Goal: Task Accomplishment & Management: Use online tool/utility

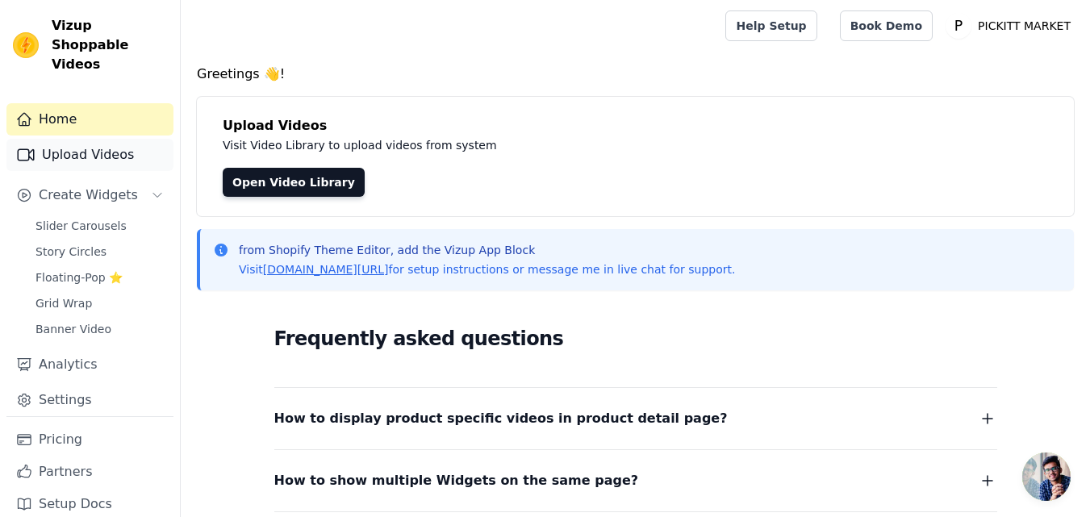
click at [106, 140] on link "Upload Videos" at bounding box center [89, 155] width 167 height 32
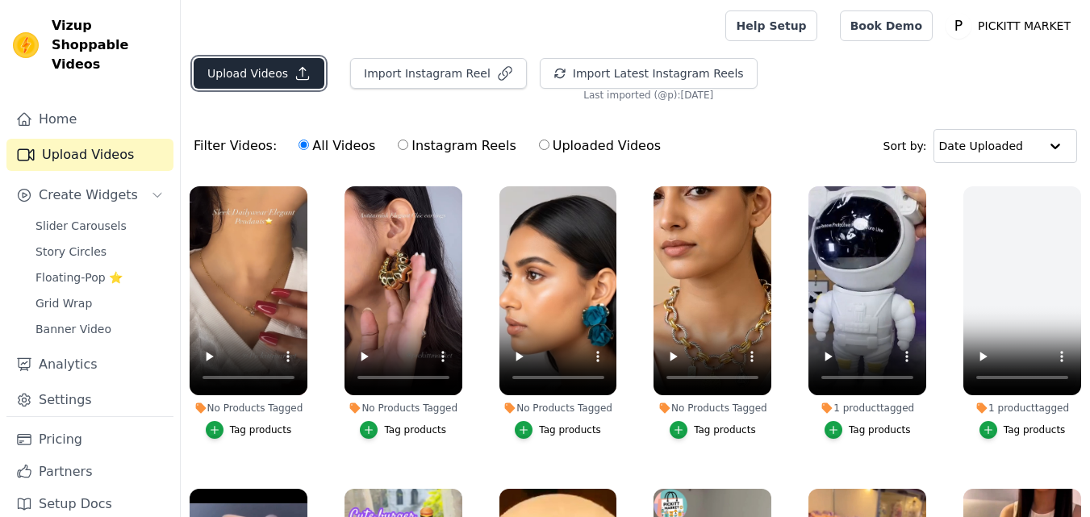
click at [274, 71] on button "Upload Videos" at bounding box center [259, 73] width 131 height 31
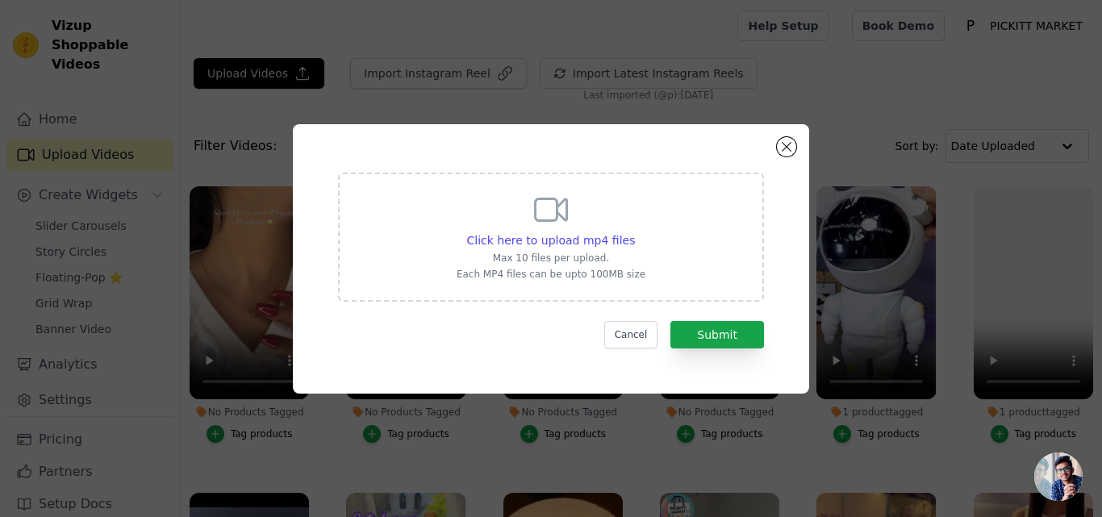
click at [598, 258] on p "Max 10 files per upload." at bounding box center [551, 258] width 189 height 13
click at [634, 232] on input "Click here to upload mp4 files Max 10 files per upload. Each MP4 files can be u…" at bounding box center [634, 232] width 1 height 1
type input "C:\fakepath\WhatsApp Video 2025-09-11 at 14.48.29_5b6afc9c.mp4"
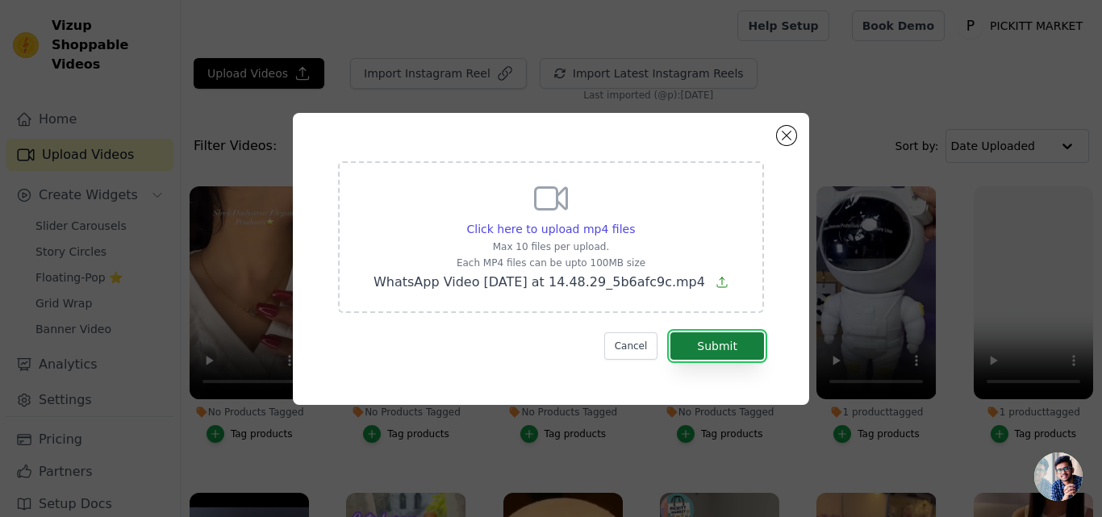
click at [708, 335] on button "Submit" at bounding box center [718, 345] width 94 height 27
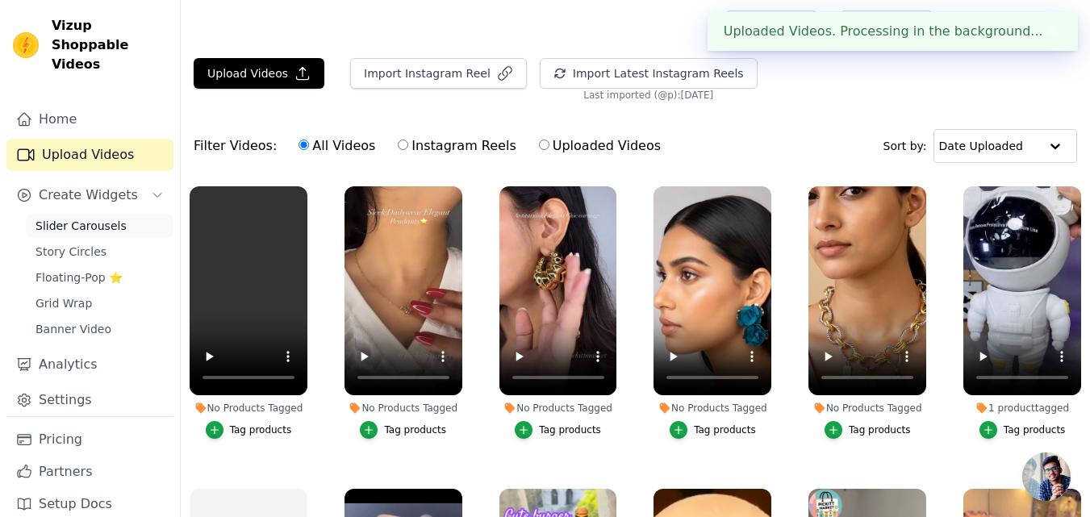
click at [107, 218] on span "Slider Carousels" at bounding box center [81, 226] width 91 height 16
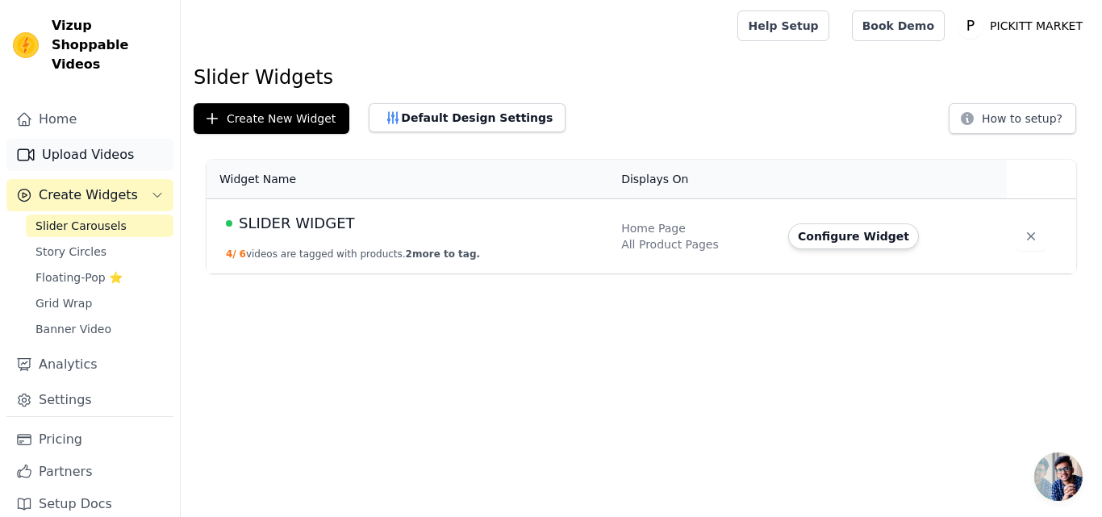
click at [106, 139] on link "Upload Videos" at bounding box center [89, 155] width 167 height 32
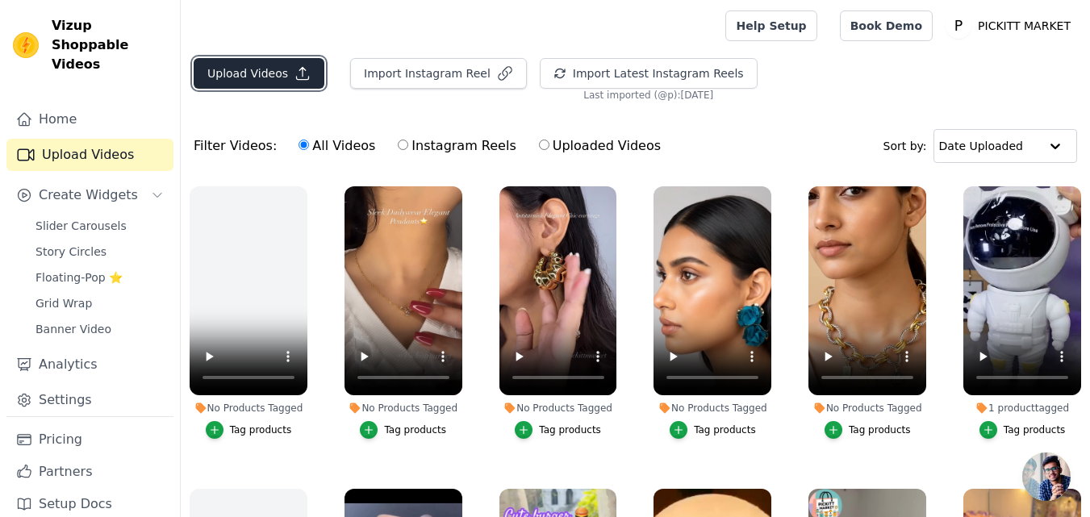
click at [295, 76] on icon "button" at bounding box center [303, 73] width 16 height 16
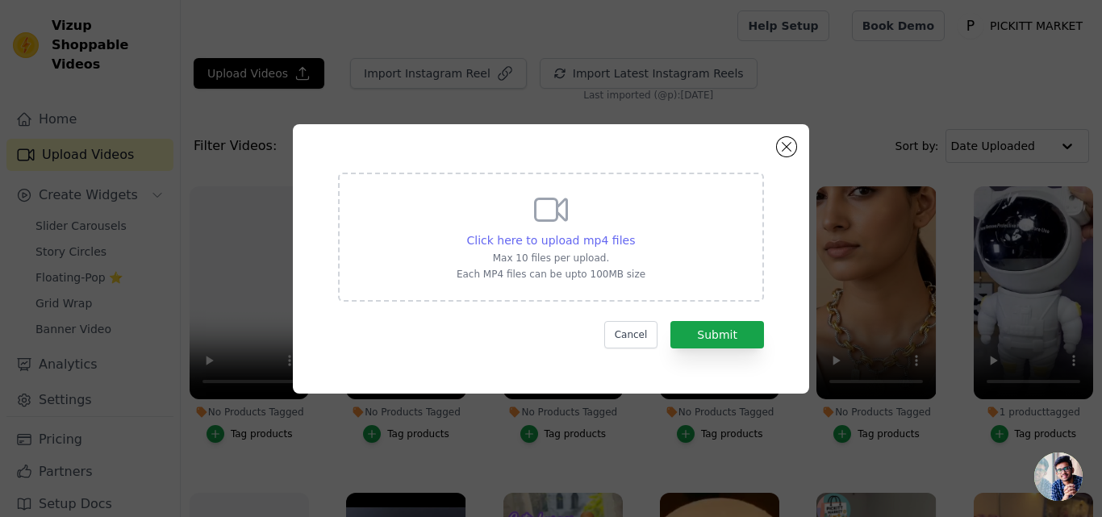
click at [539, 247] on span "Click here to upload mp4 files" at bounding box center [551, 240] width 169 height 13
click at [634, 232] on input "Click here to upload mp4 files Max 10 files per upload. Each MP4 files can be u…" at bounding box center [634, 232] width 1 height 1
type input "C:\fakepath\Magnetic Levitation Moon Lamp.mp4"
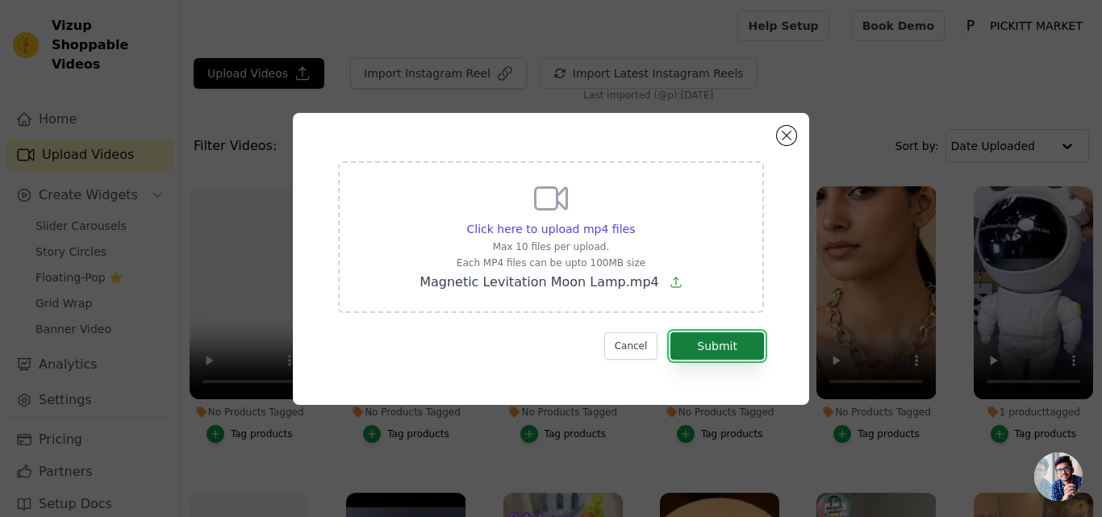
click at [741, 345] on button "Submit" at bounding box center [718, 345] width 94 height 27
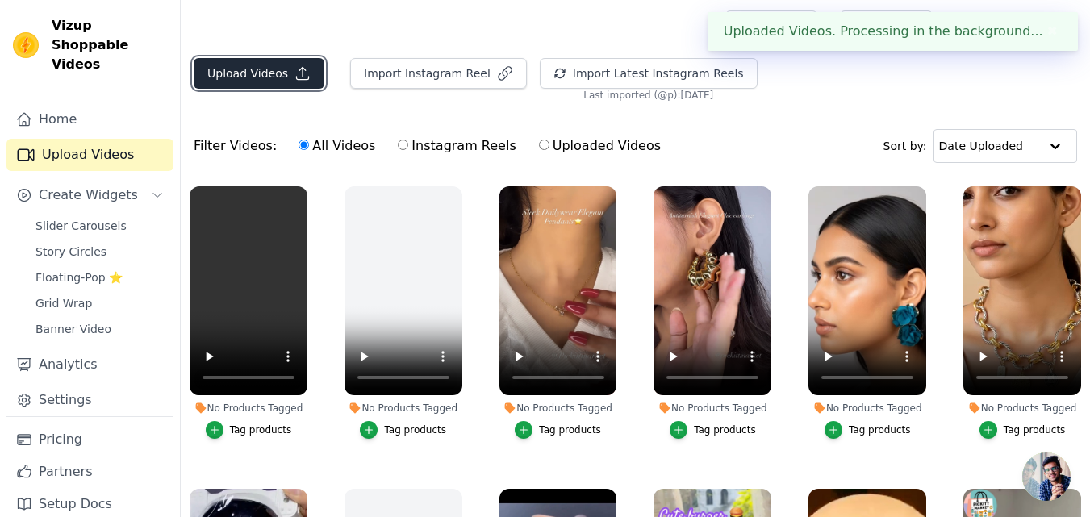
click at [268, 61] on button "Upload Videos" at bounding box center [259, 73] width 131 height 31
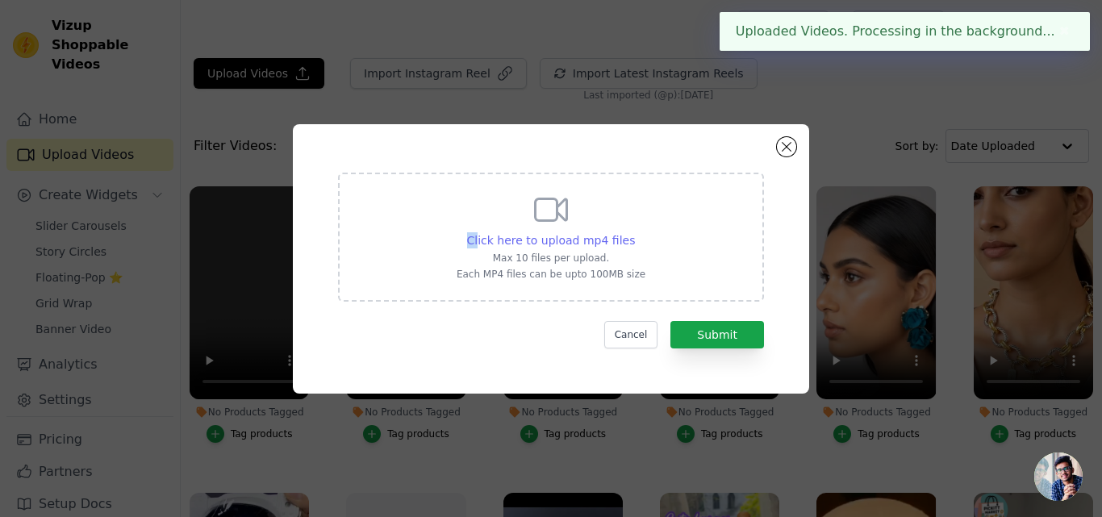
click at [485, 232] on div "Click here to upload mp4 files Max 10 files per upload. Each MP4 files can be u…" at bounding box center [551, 235] width 189 height 90
click at [510, 234] on span "Click here to upload mp4 files" at bounding box center [551, 240] width 169 height 13
click at [634, 232] on input "Click here to upload mp4 files Max 10 files per upload. Each MP4 files can be u…" at bounding box center [634, 232] width 1 height 1
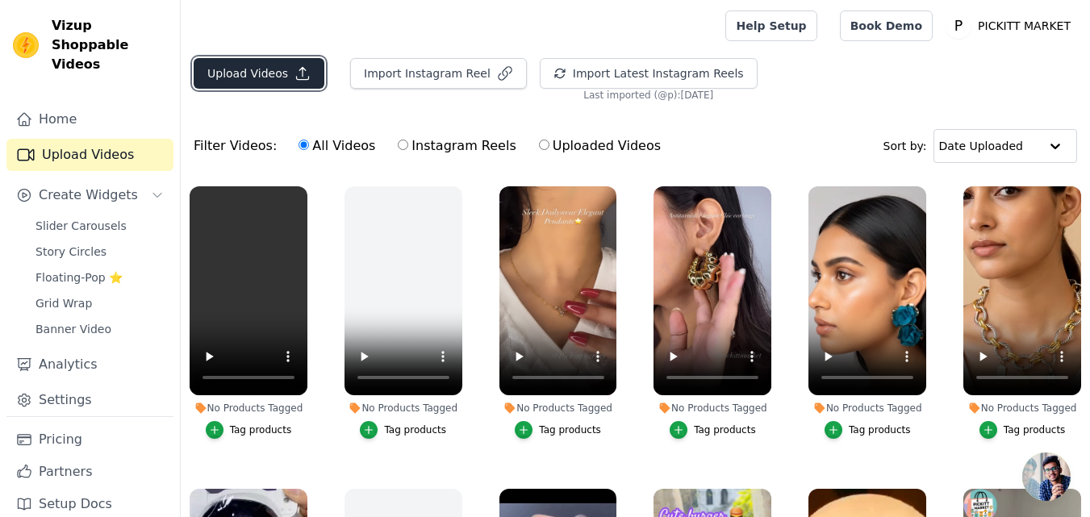
click at [270, 67] on button "Upload Videos" at bounding box center [259, 73] width 131 height 31
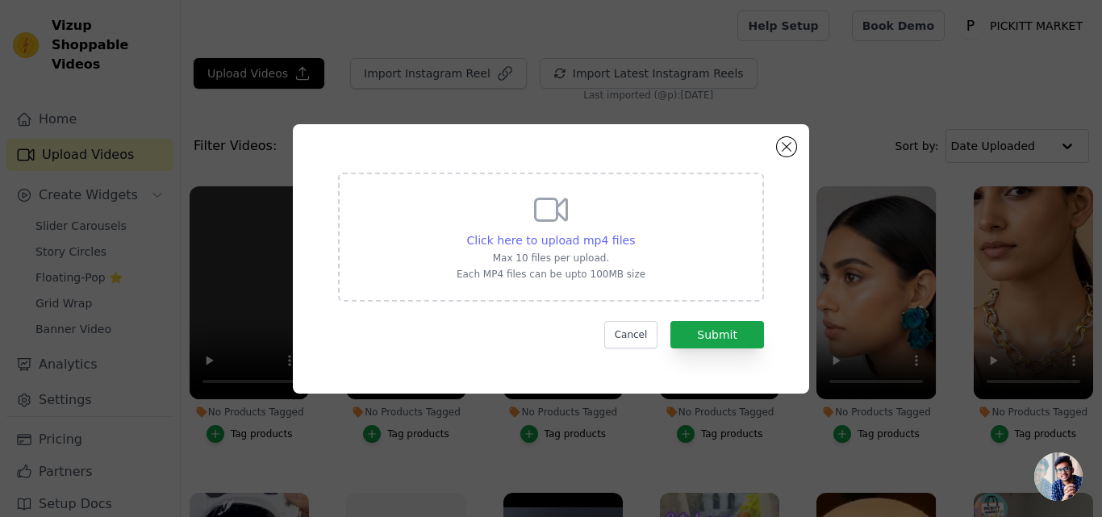
click at [552, 240] on span "Click here to upload mp4 files" at bounding box center [551, 240] width 169 height 13
click at [634, 232] on input "Click here to upload mp4 files Max 10 files per upload. Each MP4 files can be u…" at bounding box center [634, 232] width 1 height 1
type input "C:\fakepath\Got my very own jellyfish lamp after being inspired jellyfish._#jap…"
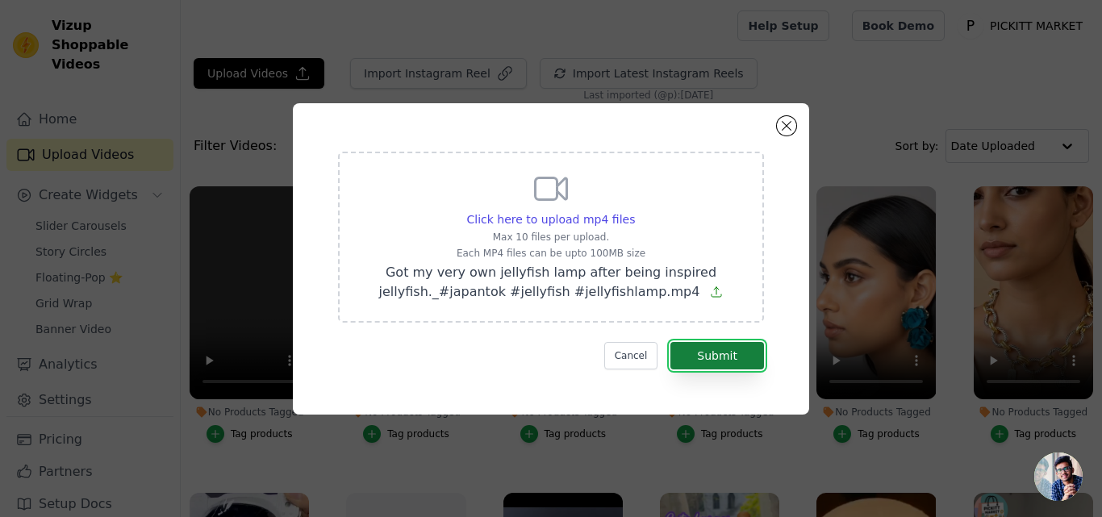
click at [705, 348] on button "Submit" at bounding box center [718, 355] width 94 height 27
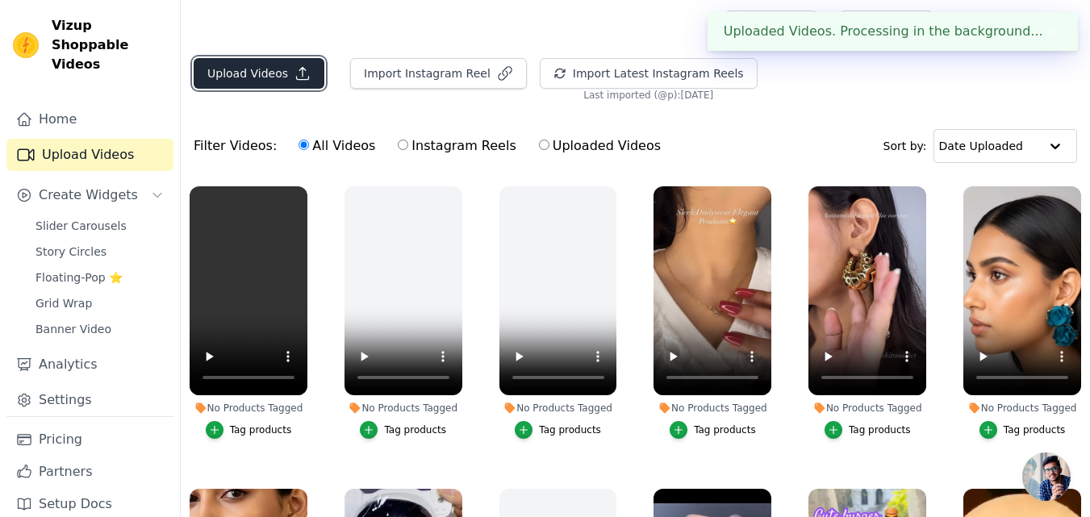
click at [295, 77] on icon "button" at bounding box center [303, 73] width 16 height 16
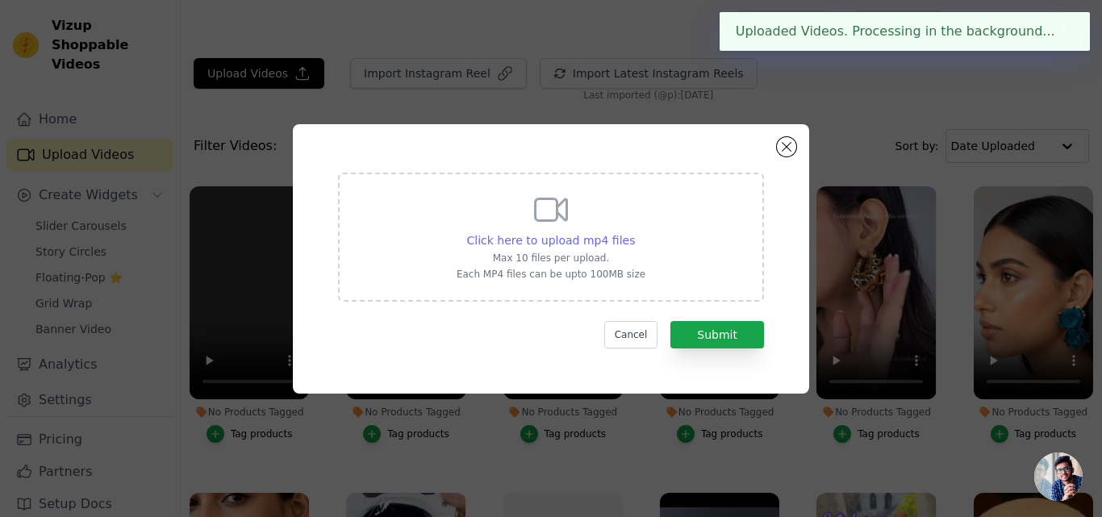
click at [543, 241] on span "Click here to upload mp4 files" at bounding box center [551, 240] width 169 height 13
click at [634, 232] on input "Click here to upload mp4 files Max 10 files per upload. Each MP4 files can be u…" at bounding box center [634, 232] width 1 height 1
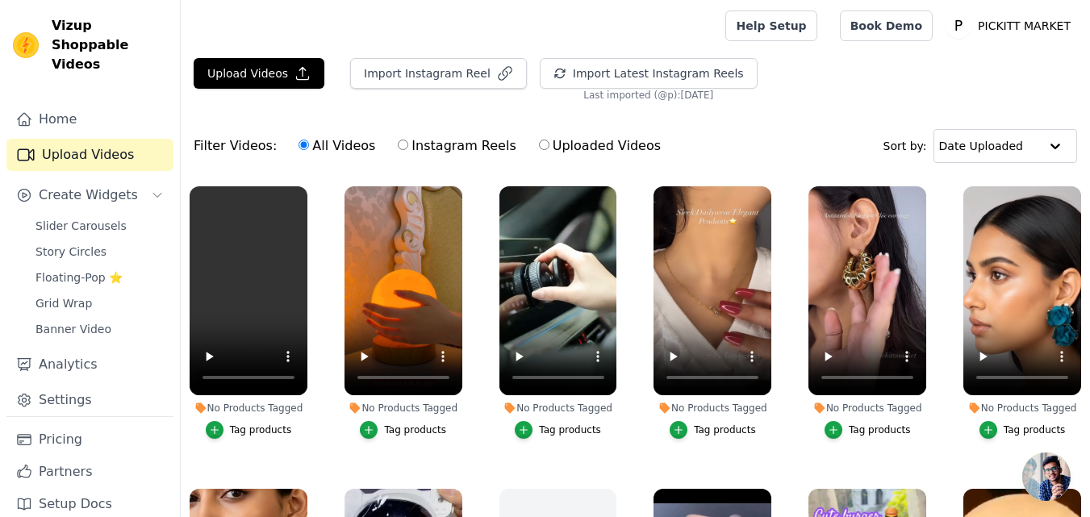
click at [560, 424] on div "Tag products" at bounding box center [570, 430] width 62 height 13
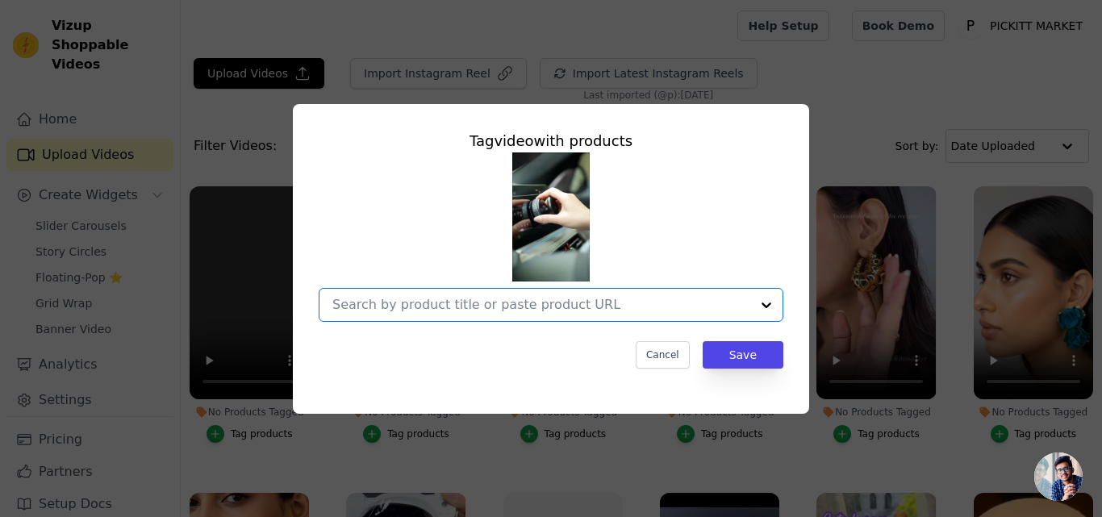
click at [574, 308] on input "No Products Tagged Tag video with products Option undefined, selected. Select i…" at bounding box center [541, 304] width 418 height 15
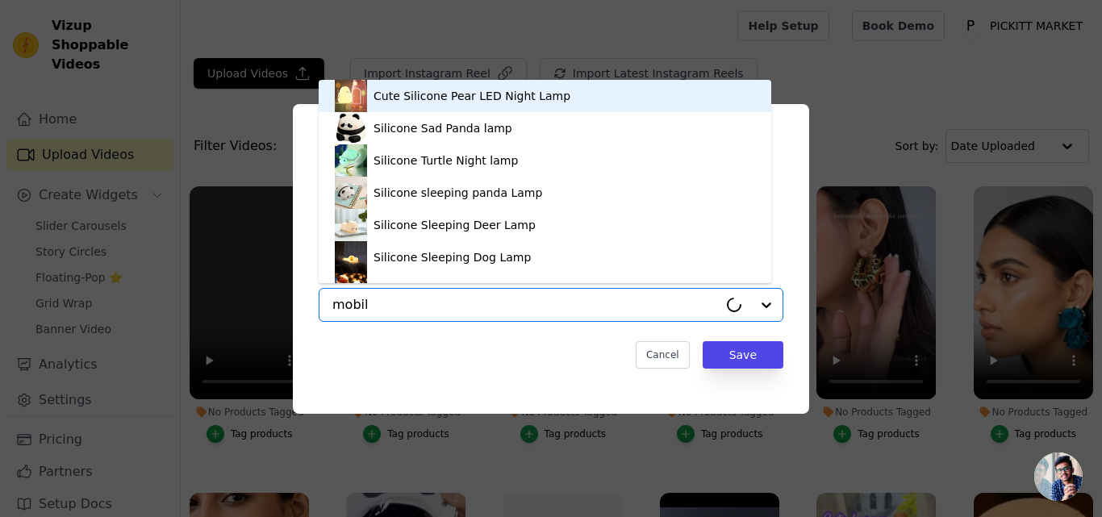
type input "mobile"
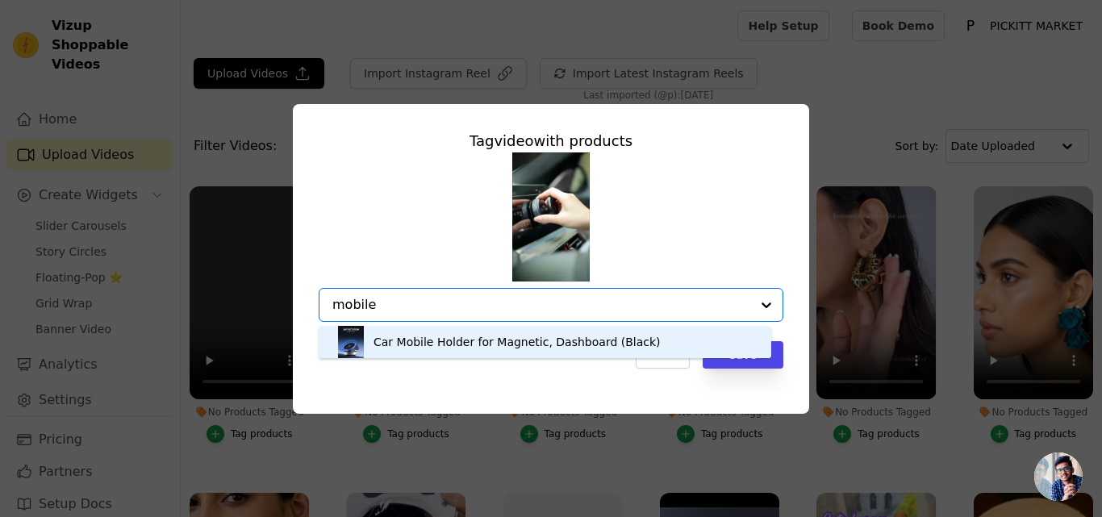
click at [443, 336] on div "Car Mobile Holder for Magnetic, Dashboard (Black)" at bounding box center [517, 342] width 287 height 16
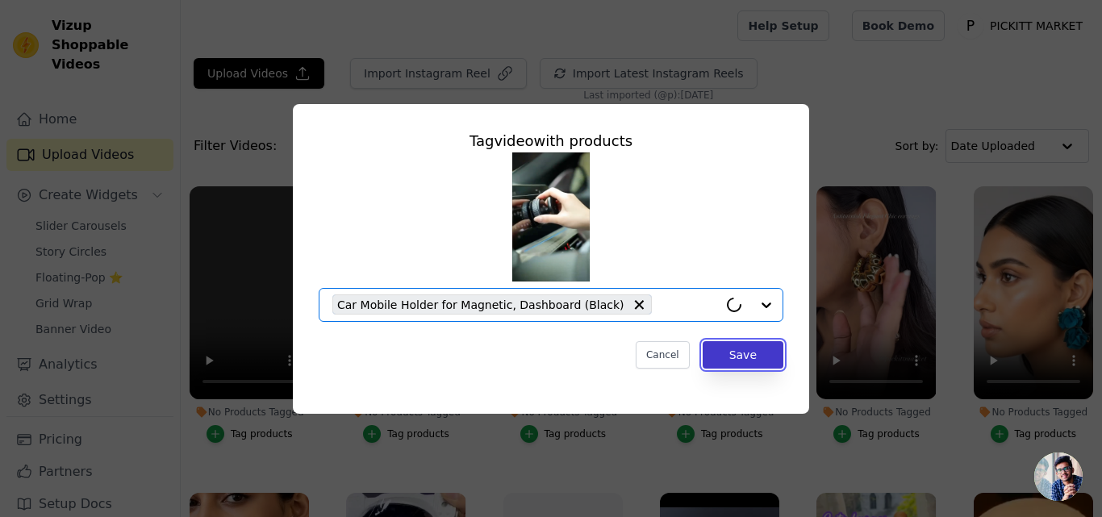
click at [742, 347] on button "Save" at bounding box center [743, 354] width 81 height 27
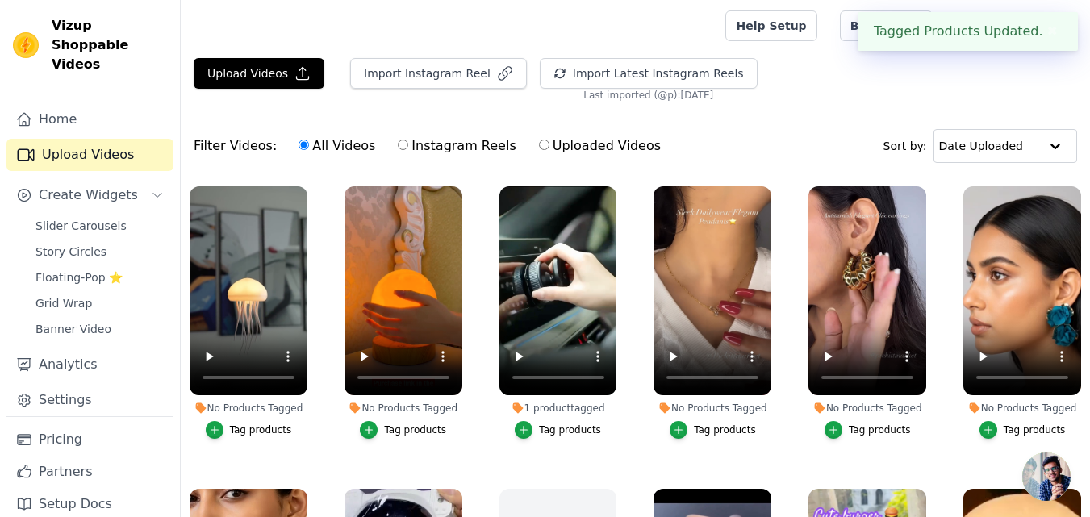
click at [402, 425] on div "Tag products" at bounding box center [415, 430] width 62 height 13
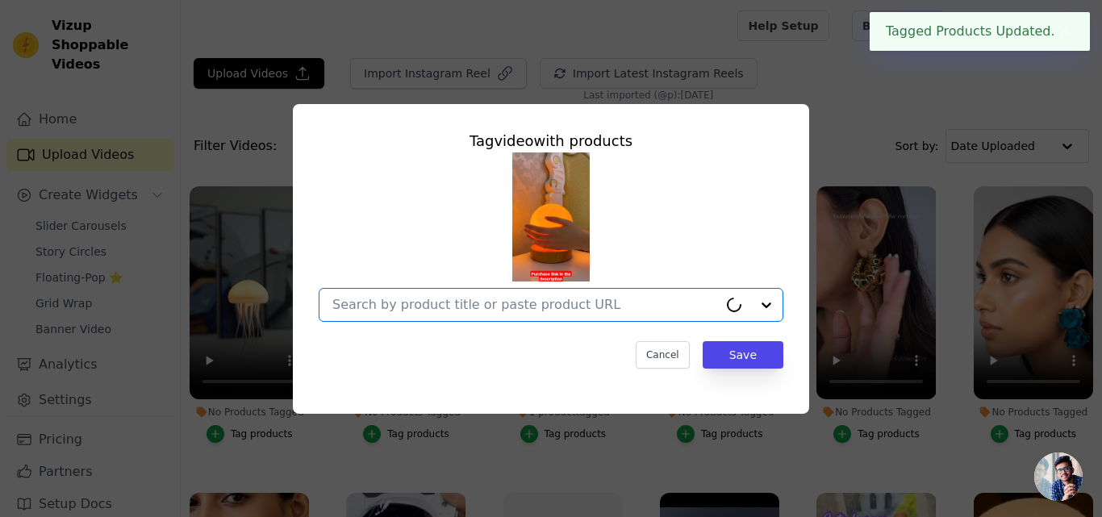
click at [464, 307] on input "No Products Tagged Tag video with products Option undefined, selected. Select i…" at bounding box center [525, 304] width 386 height 15
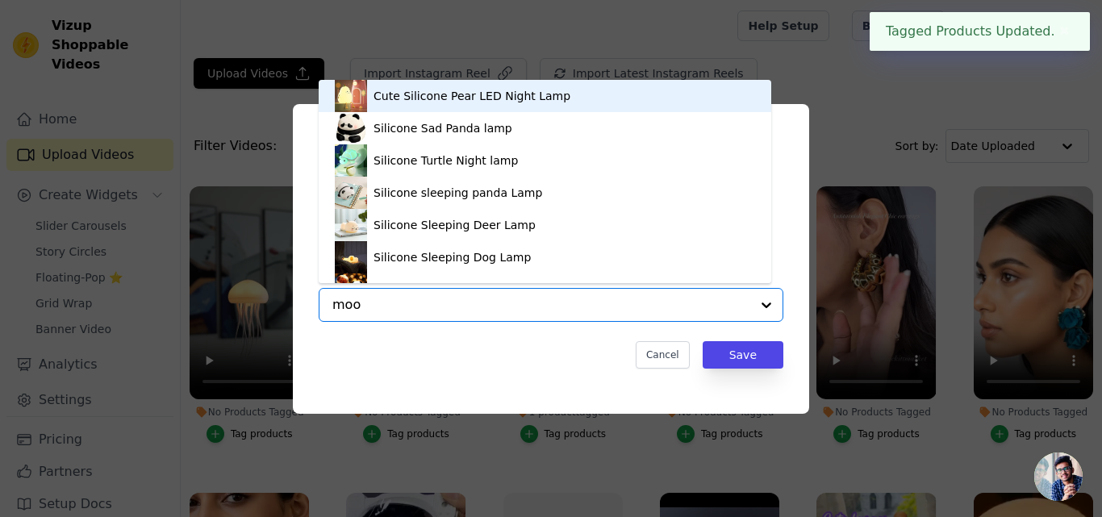
type input "moon"
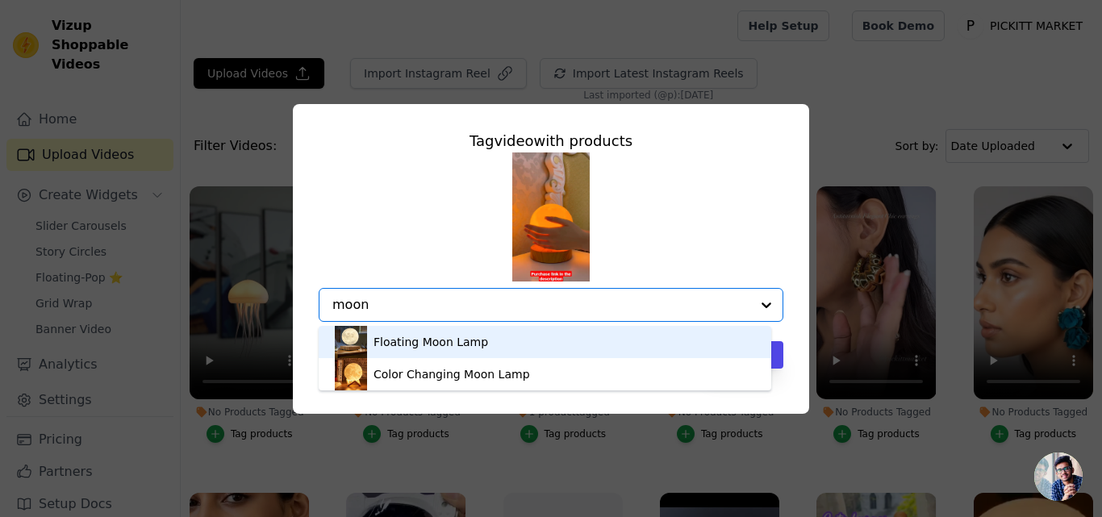
click at [444, 351] on div "Floating Moon Lamp" at bounding box center [545, 342] width 420 height 32
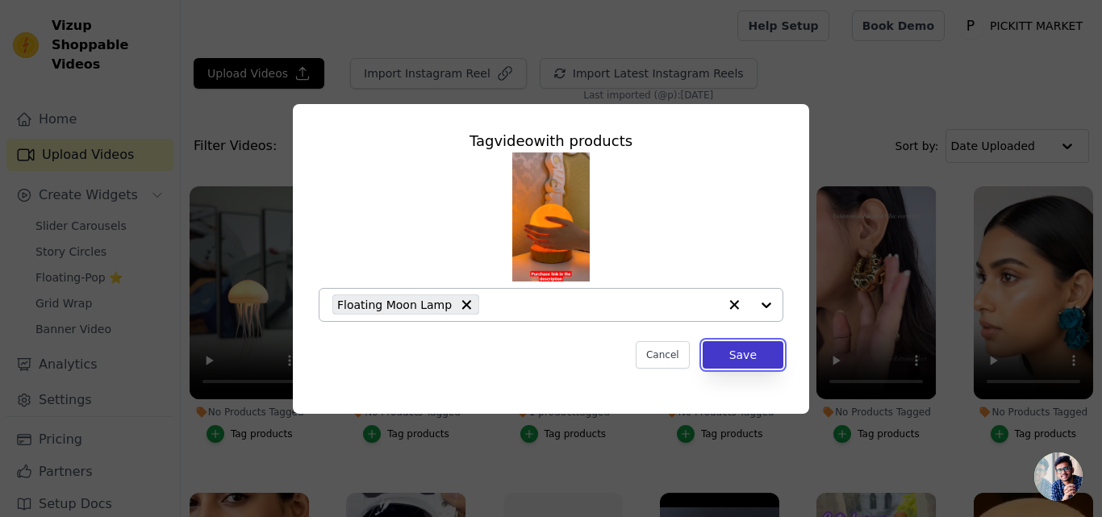
click at [742, 361] on button "Save" at bounding box center [743, 354] width 81 height 27
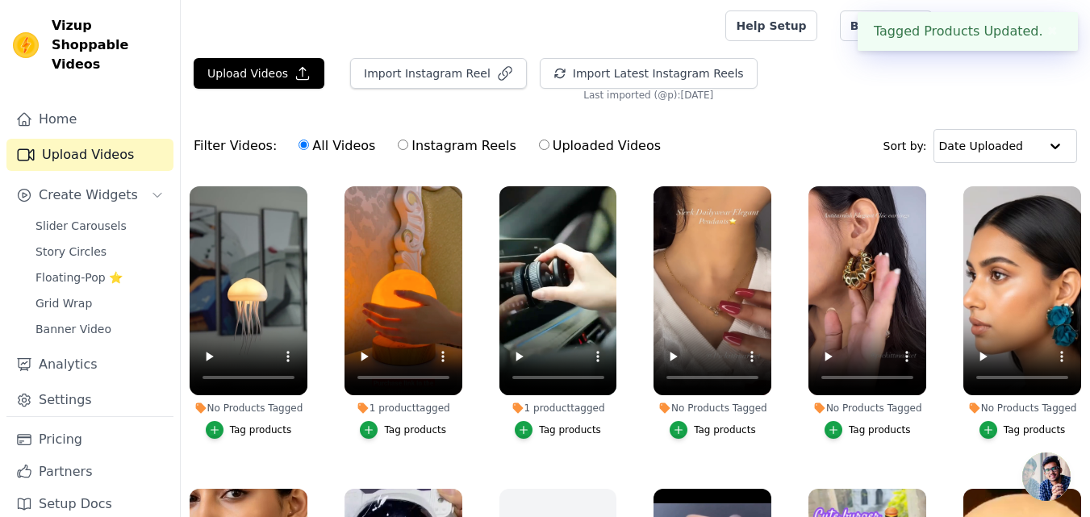
click at [259, 431] on div "Tag products" at bounding box center [261, 430] width 62 height 13
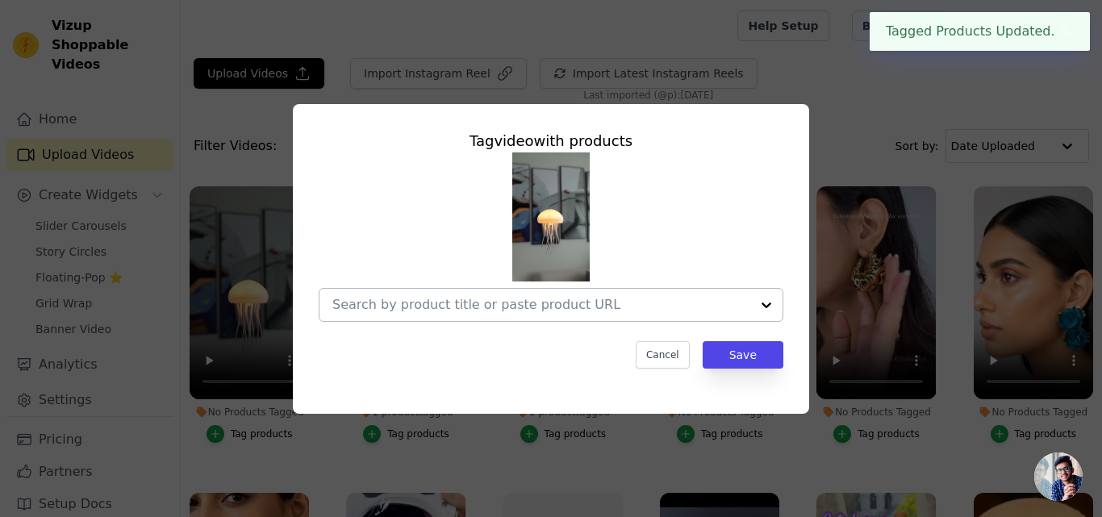
click at [590, 310] on input "No Products Tagged Tag video with products Cancel Save Tag products" at bounding box center [541, 304] width 418 height 15
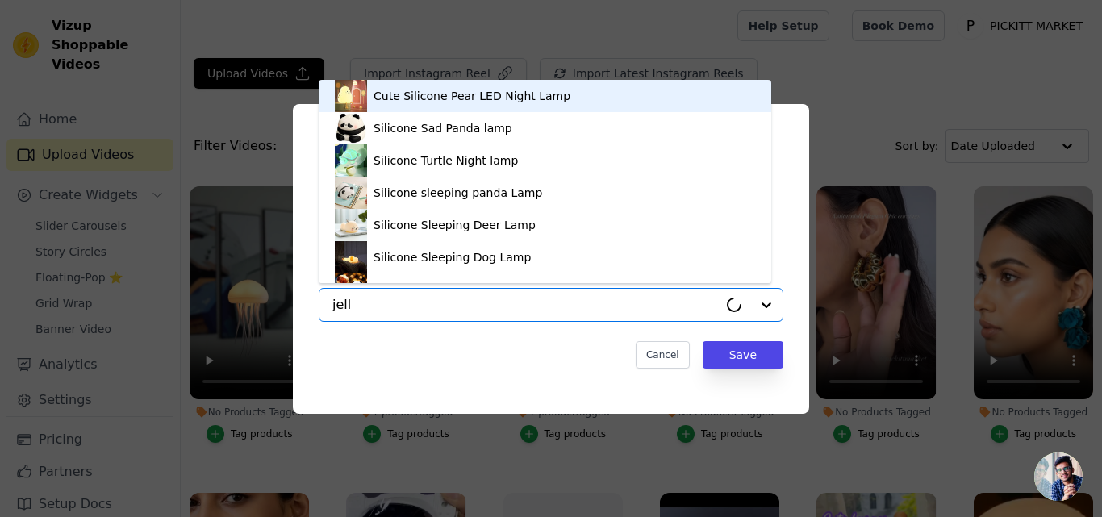
type input "jelly"
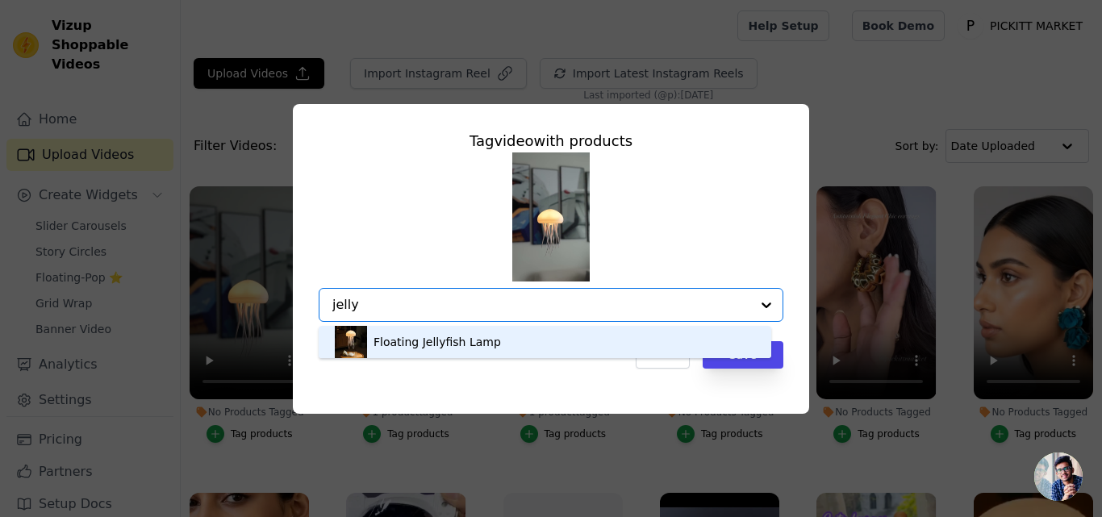
click at [445, 340] on div "Floating Jellyfish Lamp" at bounding box center [437, 342] width 127 height 16
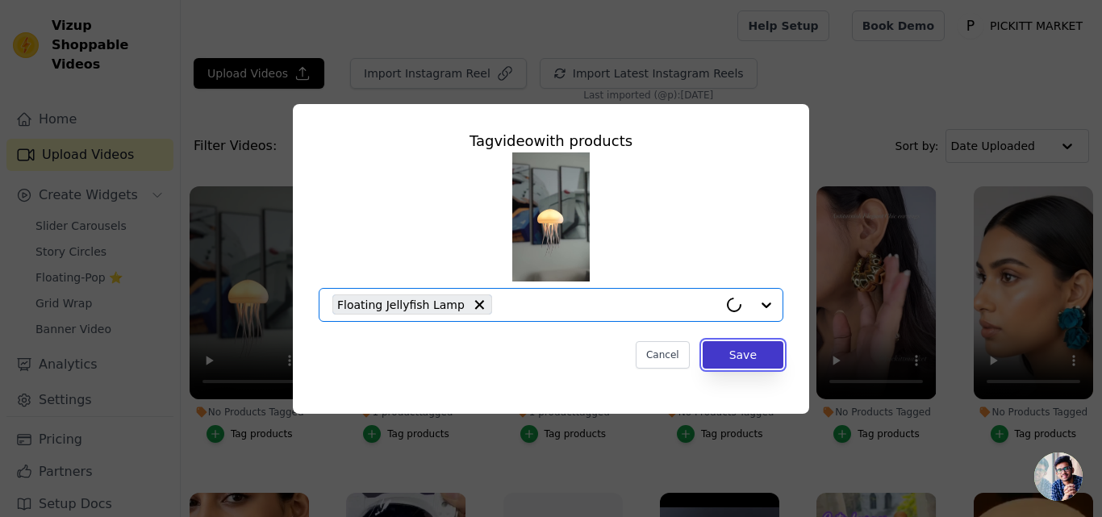
click at [765, 353] on button "Save" at bounding box center [743, 354] width 81 height 27
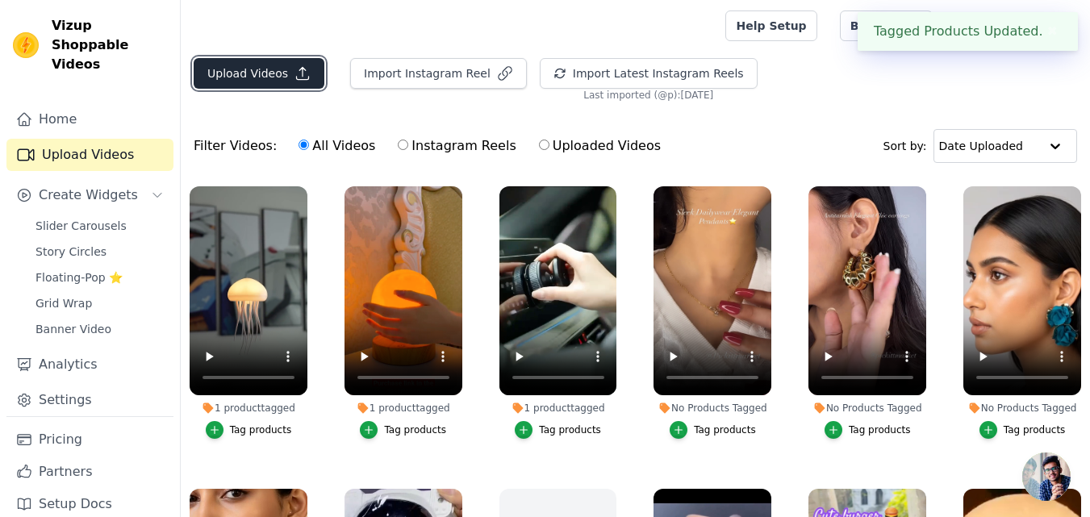
click at [262, 81] on button "Upload Videos" at bounding box center [259, 73] width 131 height 31
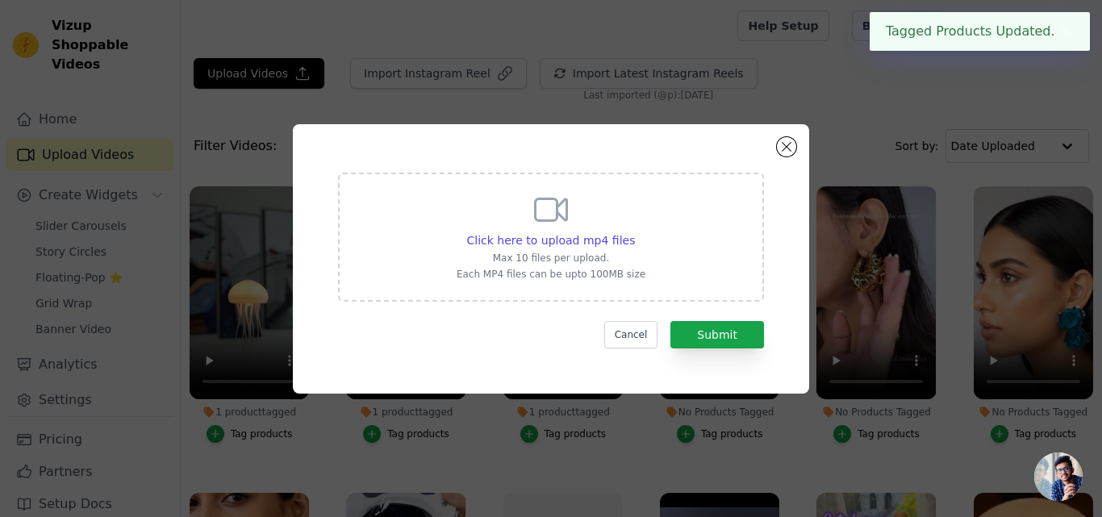
click at [445, 236] on div "Click here to upload mp4 files Max 10 files per upload. Each MP4 files can be u…" at bounding box center [551, 237] width 426 height 129
click at [634, 232] on input "Click here to upload mp4 files Max 10 files per upload. Each MP4 files can be u…" at bounding box center [634, 232] width 1 height 1
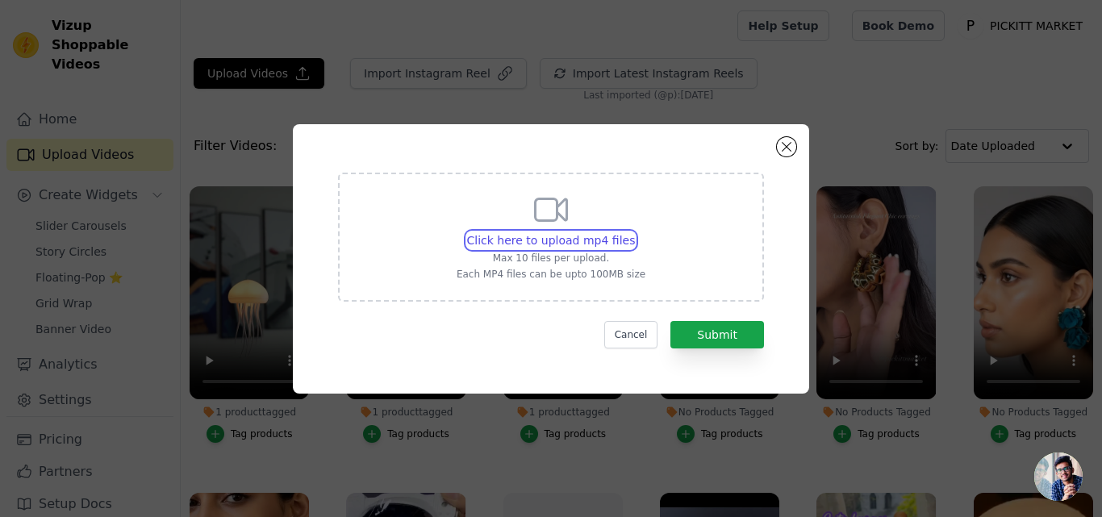
type input "C:\fakepath\Puppy Shape Table Lamp - Ent Ask Tech #shorts.mp4"
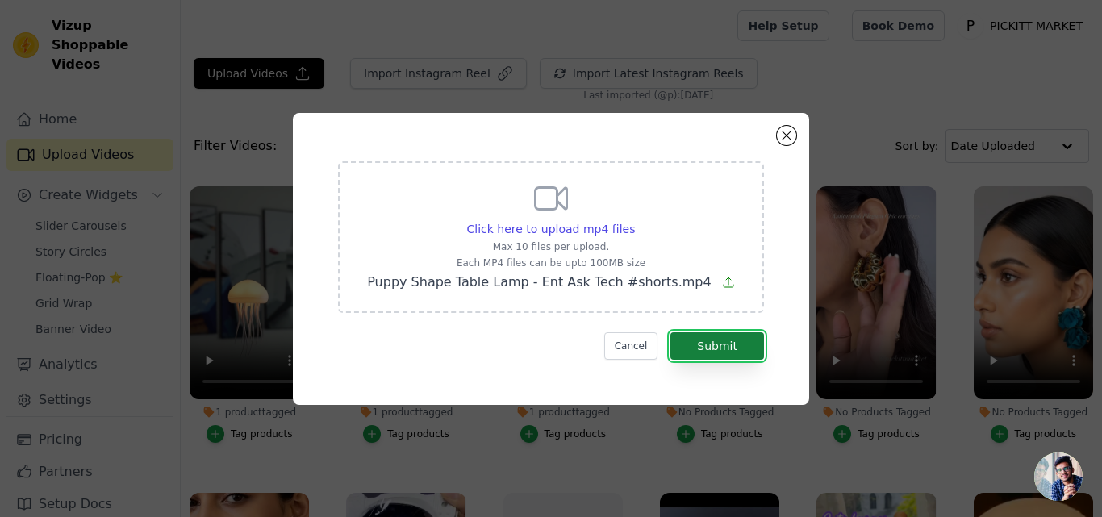
click at [746, 349] on button "Submit" at bounding box center [718, 345] width 94 height 27
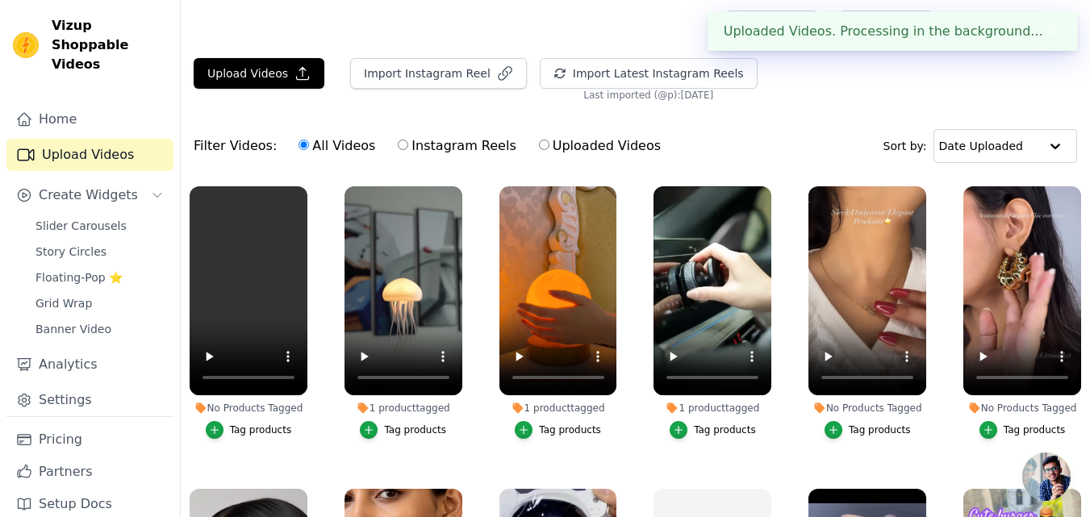
click at [272, 421] on button "Tag products" at bounding box center [249, 430] width 86 height 18
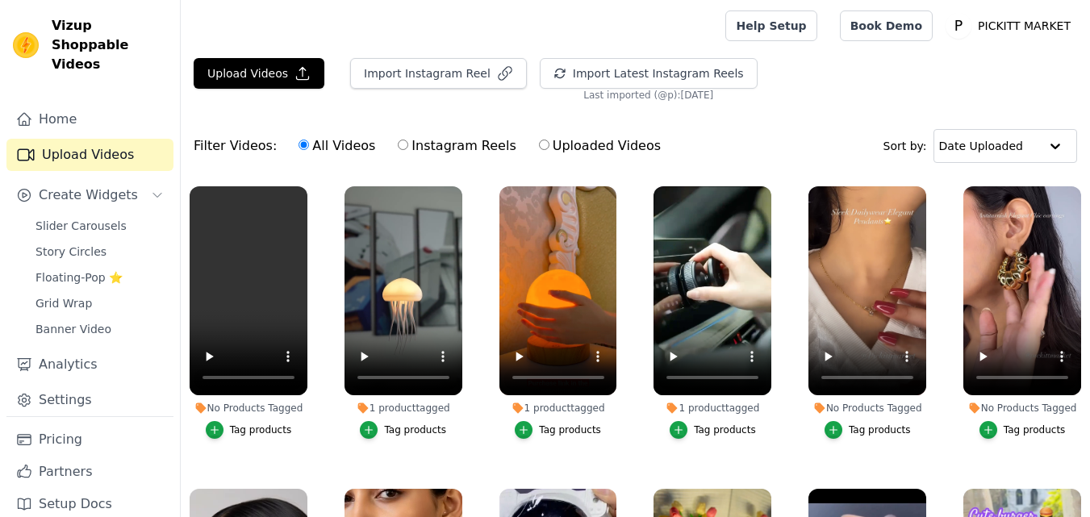
click at [270, 426] on div "Tag products" at bounding box center [261, 430] width 62 height 13
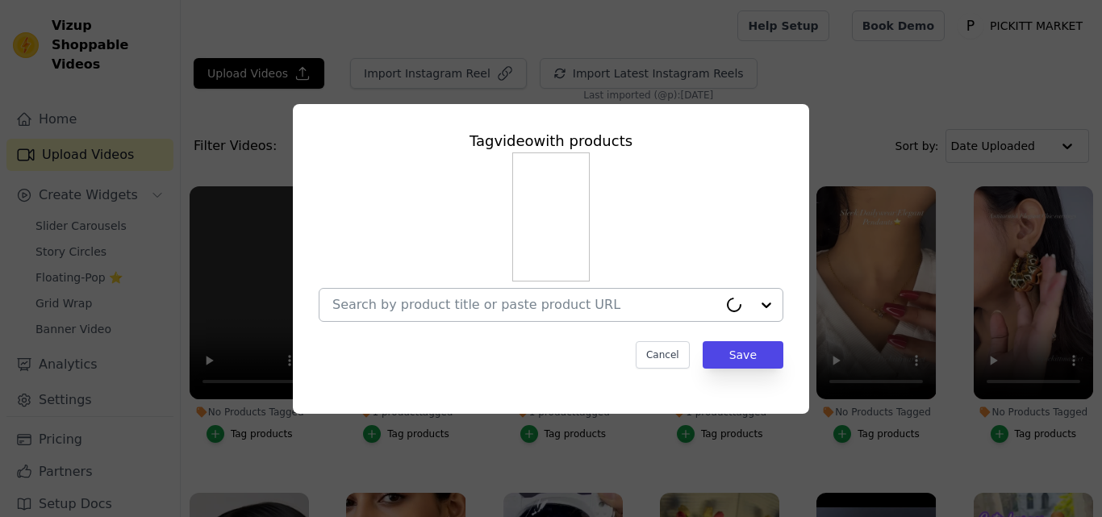
click at [420, 310] on input "No Products Tagged Tag video with products Cancel Save Tag products" at bounding box center [525, 304] width 386 height 15
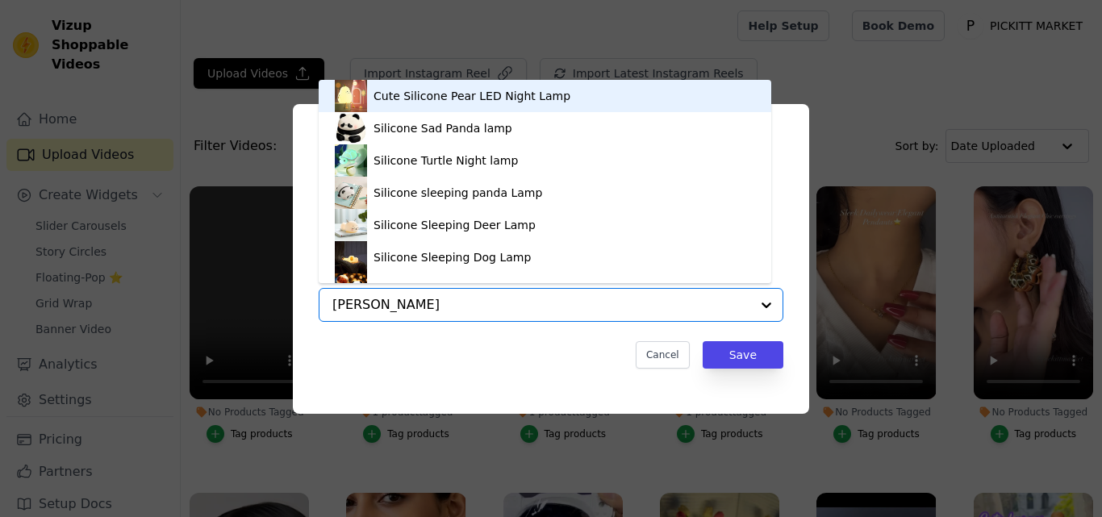
type input "lamp"
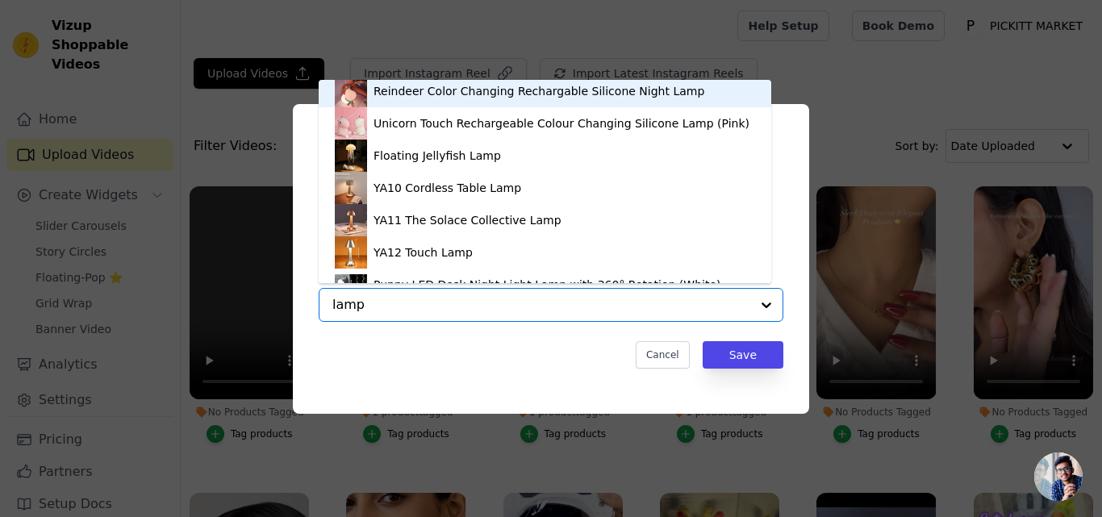
scroll to position [507, 0]
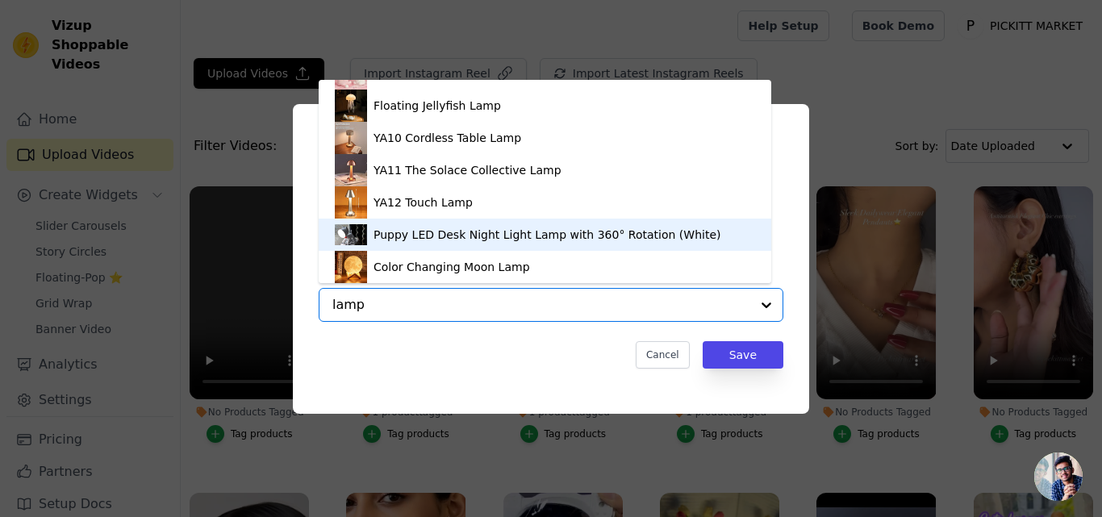
click at [445, 233] on div "Puppy LED Desk Night Light Lamp with 360° Rotation (White)" at bounding box center [547, 235] width 347 height 16
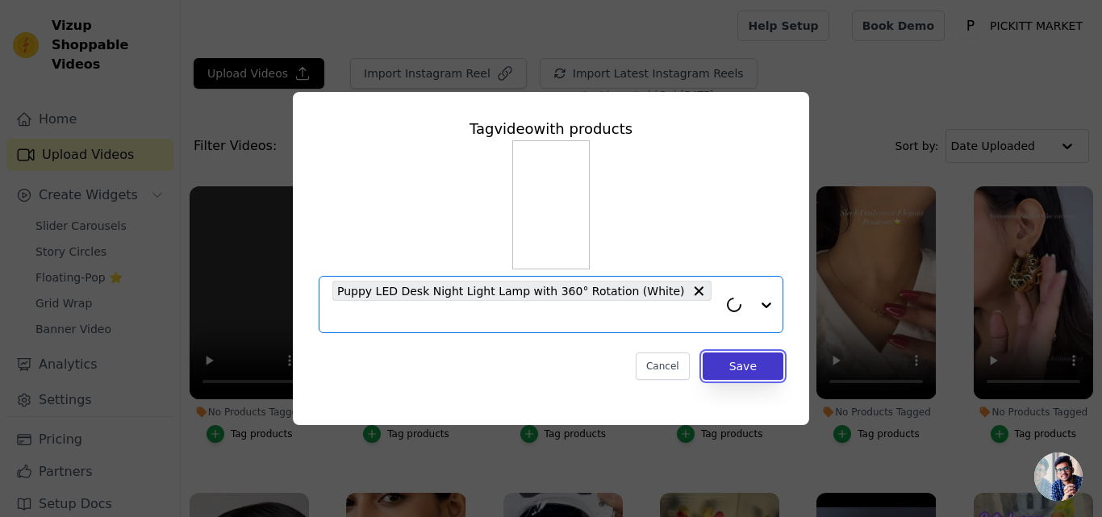
click at [767, 358] on button "Save" at bounding box center [743, 366] width 81 height 27
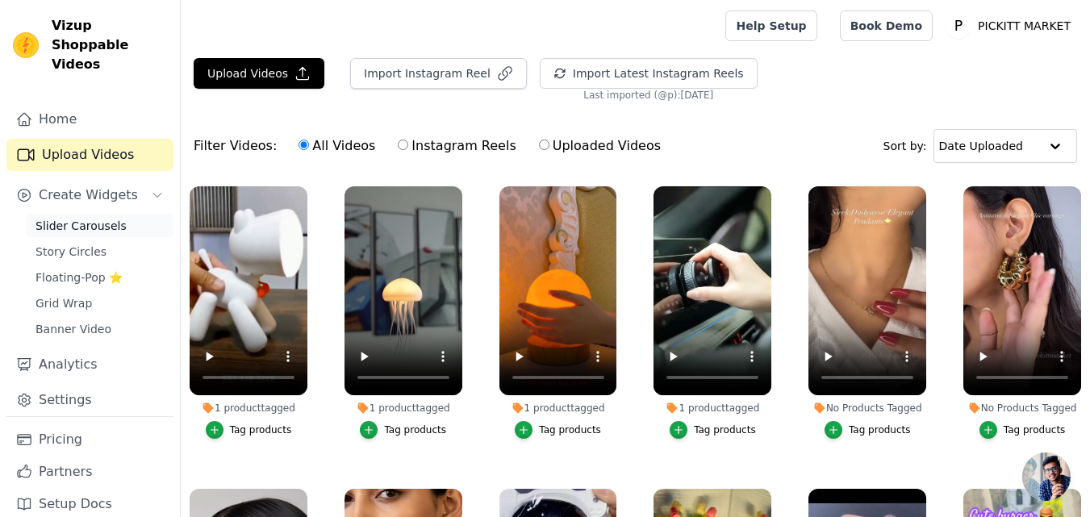
click at [86, 218] on span "Slider Carousels" at bounding box center [81, 226] width 91 height 16
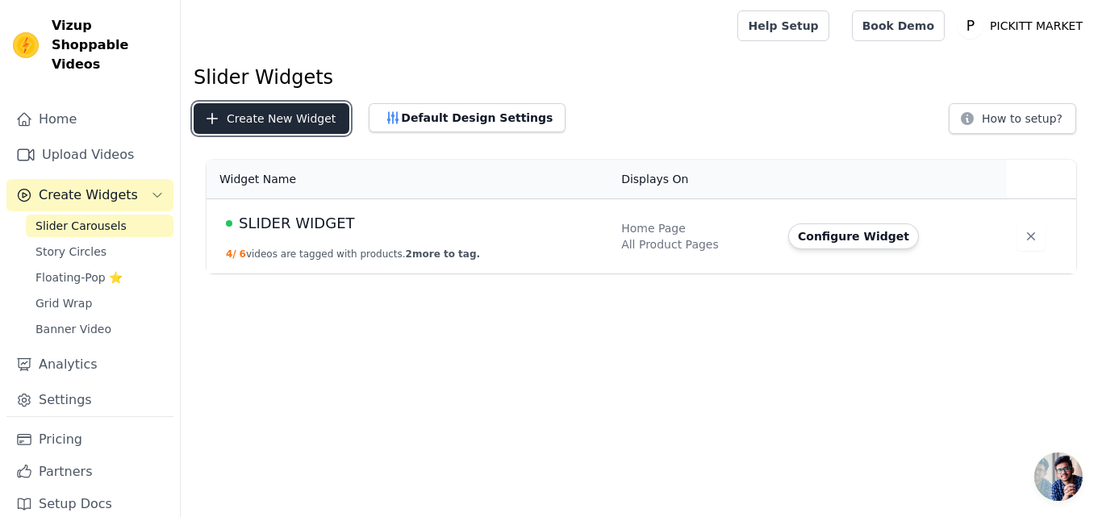
click at [294, 105] on button "Create New Widget" at bounding box center [272, 118] width 156 height 31
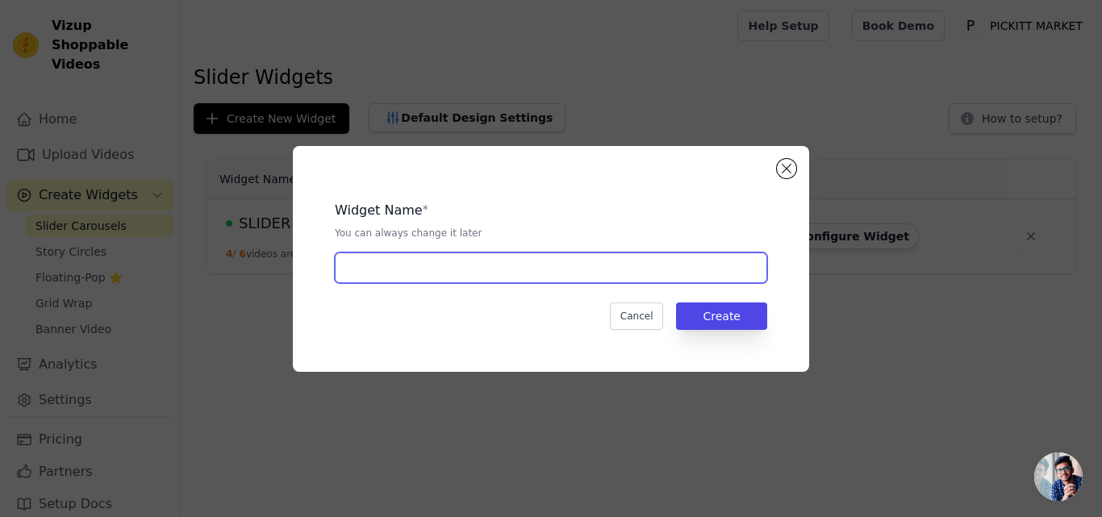
click at [408, 270] on input "text" at bounding box center [551, 268] width 433 height 31
type input "slider widget 2"
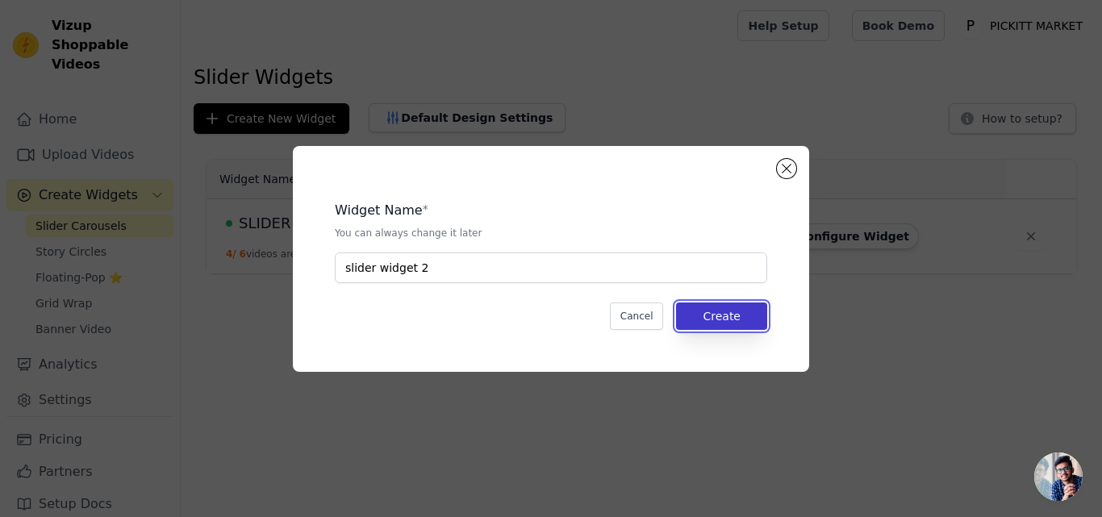
click at [710, 311] on button "Create" at bounding box center [721, 316] width 91 height 27
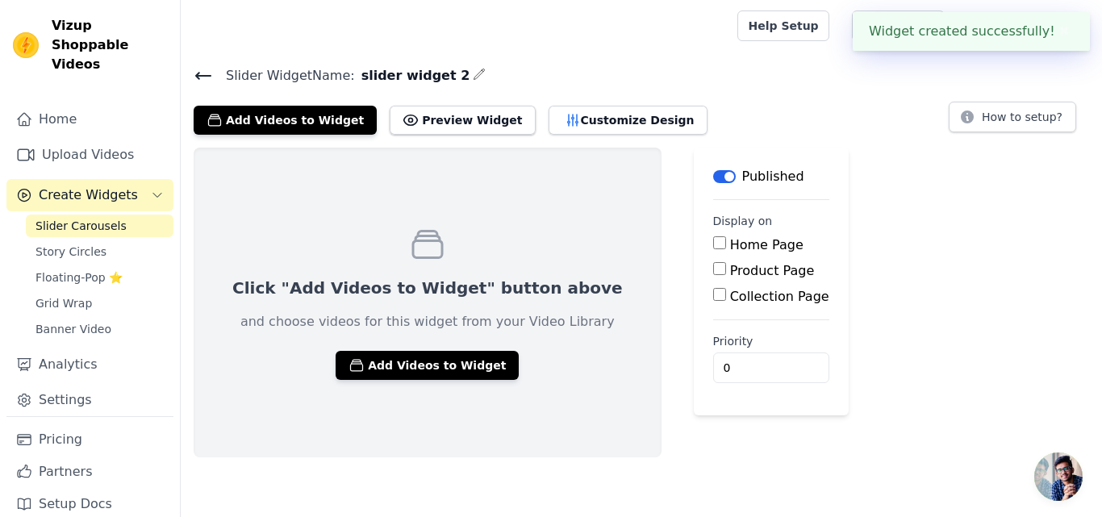
click at [713, 244] on input "Home Page" at bounding box center [719, 242] width 13 height 13
checkbox input "true"
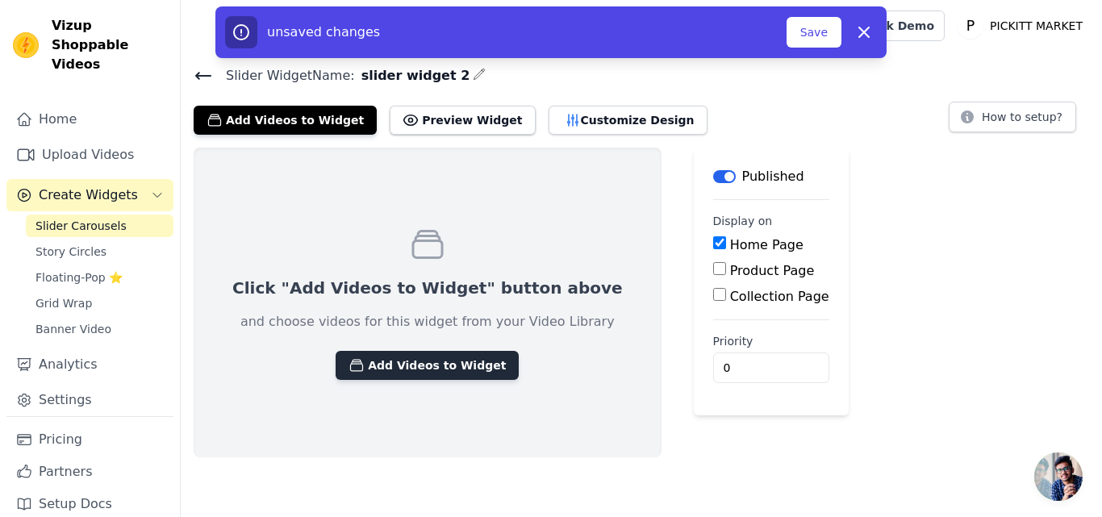
click at [420, 363] on button "Add Videos to Widget" at bounding box center [427, 365] width 183 height 29
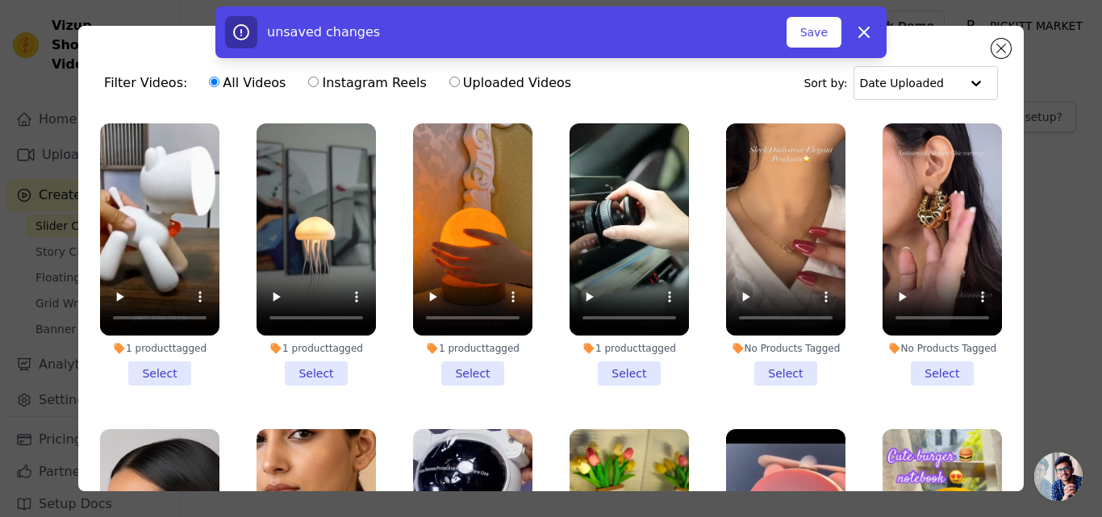
click at [171, 361] on li "1 product tagged Select" at bounding box center [159, 254] width 119 height 262
click at [0, 0] on input "1 product tagged Select" at bounding box center [0, 0] width 0 height 0
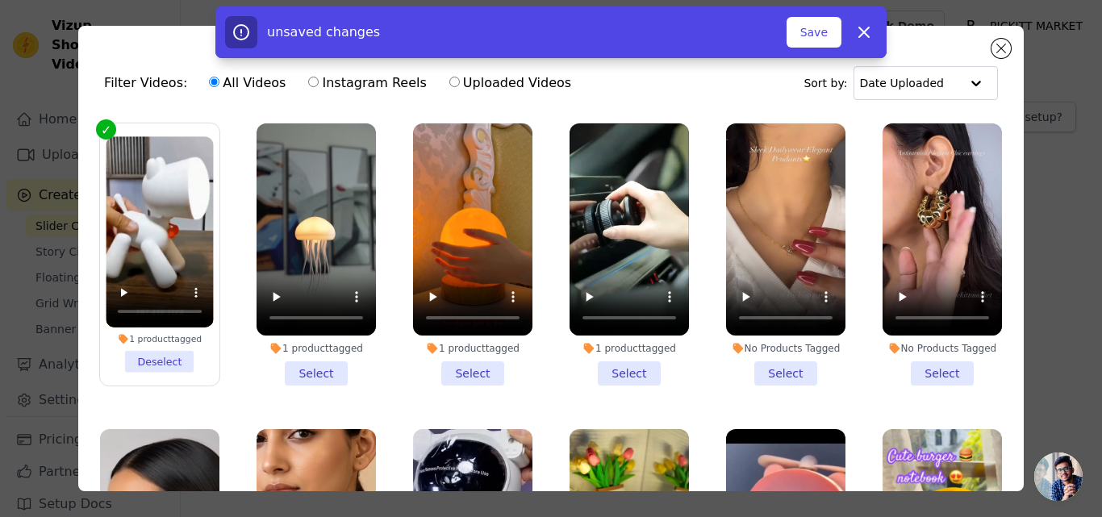
click at [334, 361] on li "1 product tagged Select" at bounding box center [316, 254] width 119 height 262
click at [0, 0] on input "1 product tagged Select" at bounding box center [0, 0] width 0 height 0
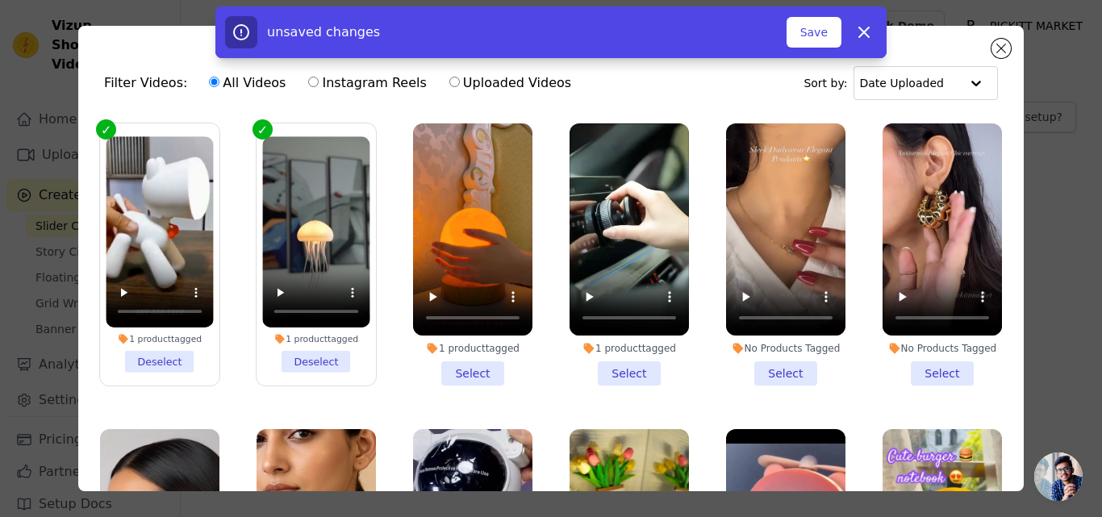
click at [468, 353] on li "1 product tagged Select" at bounding box center [472, 254] width 119 height 262
click at [0, 0] on input "1 product tagged Select" at bounding box center [0, 0] width 0 height 0
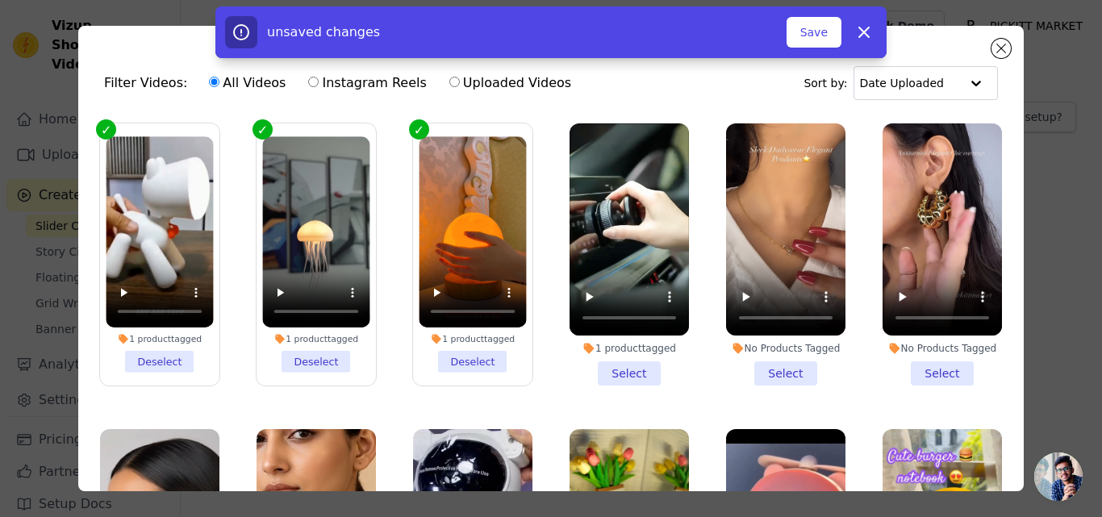
click at [614, 361] on li "1 product tagged Select" at bounding box center [629, 254] width 119 height 262
click at [0, 0] on input "1 product tagged Select" at bounding box center [0, 0] width 0 height 0
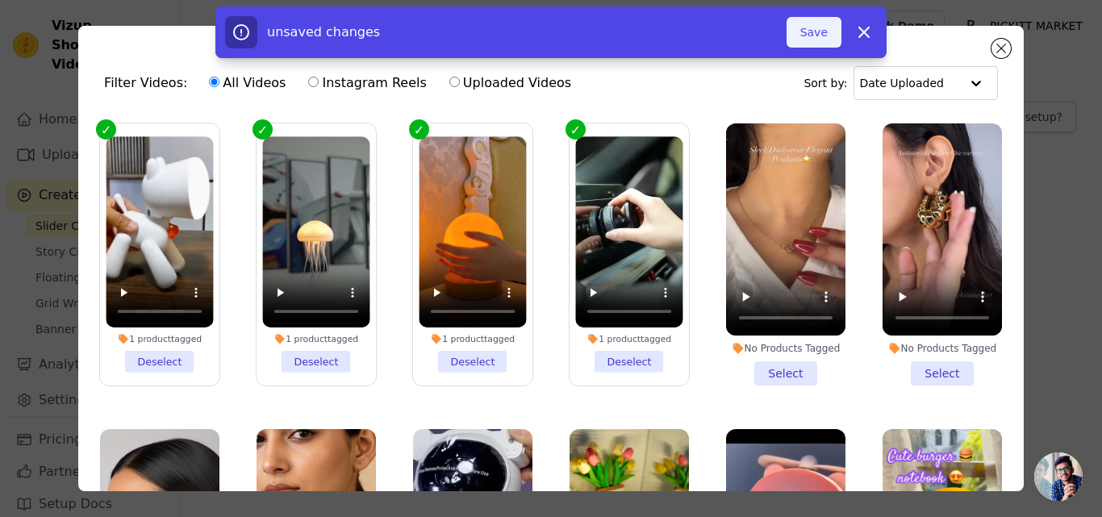
click at [817, 36] on button "Save" at bounding box center [814, 32] width 55 height 31
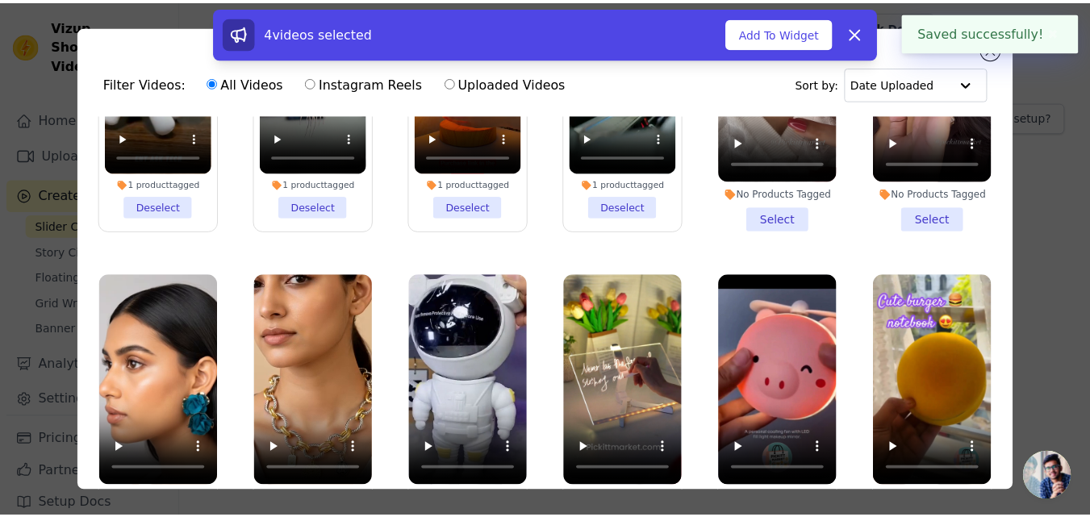
scroll to position [161, 0]
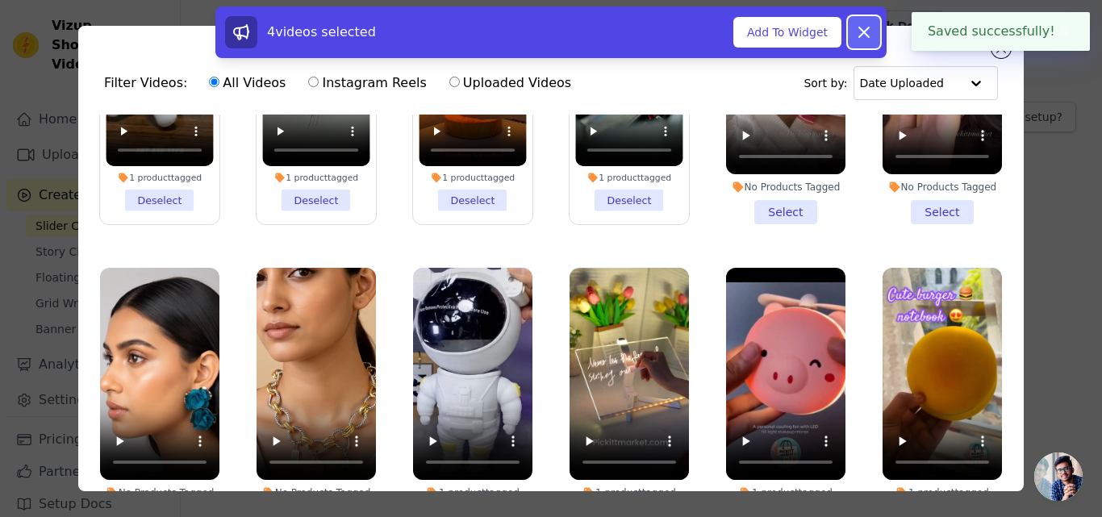
click at [859, 31] on icon at bounding box center [864, 32] width 19 height 19
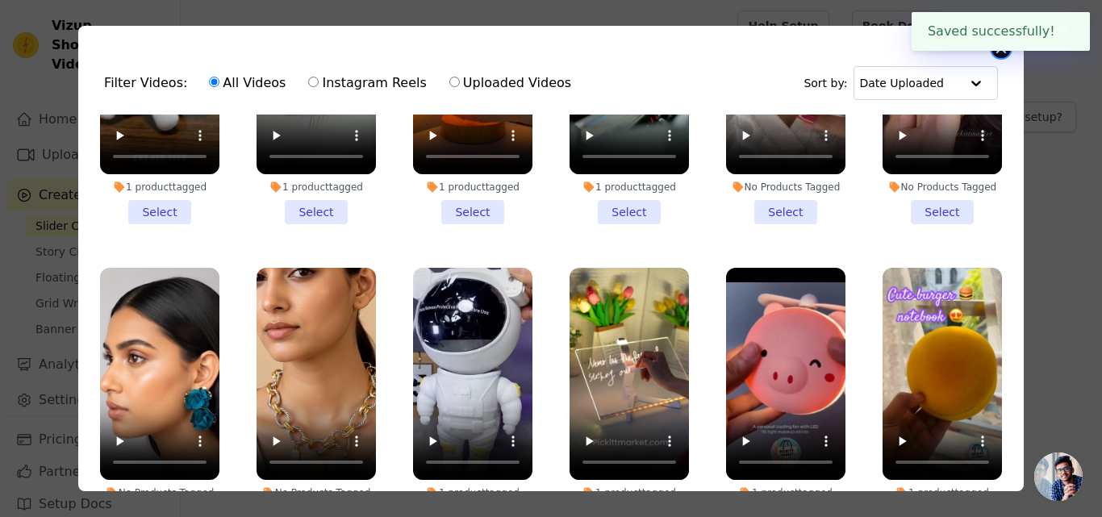
click at [1007, 52] on button "Close modal" at bounding box center [1001, 48] width 19 height 19
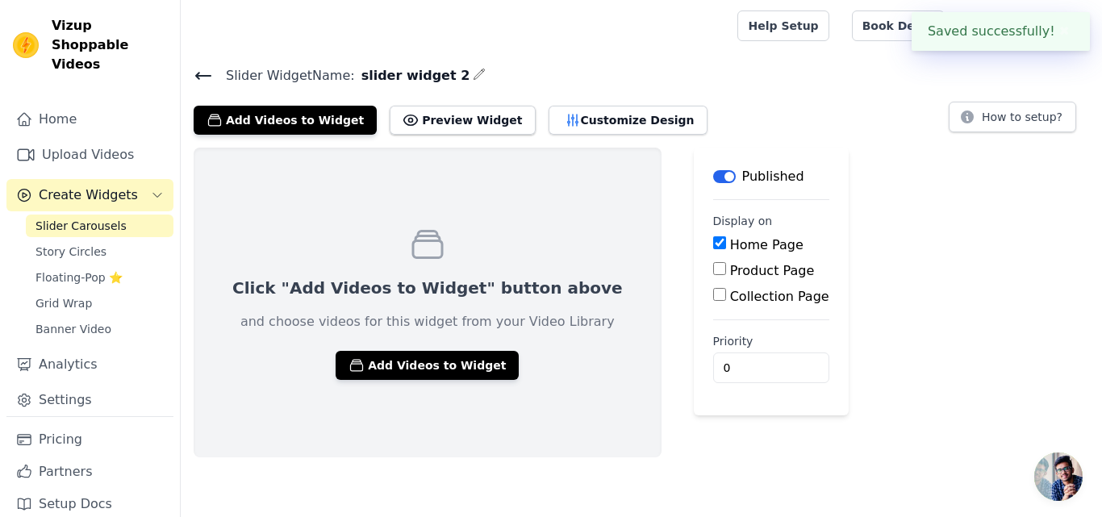
click at [205, 73] on icon at bounding box center [203, 75] width 19 height 19
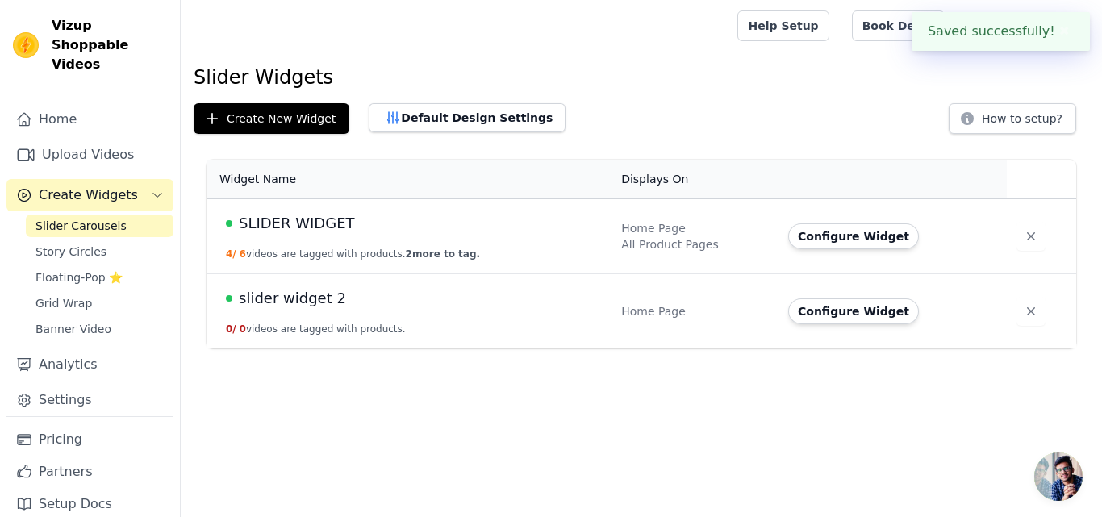
click at [616, 236] on td "Home Page All Product Pages" at bounding box center [695, 236] width 167 height 75
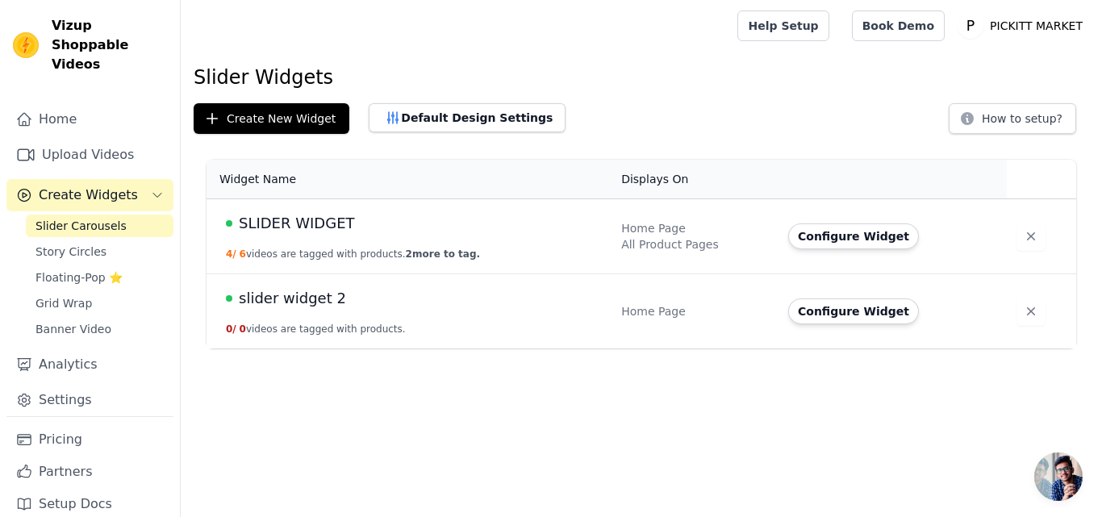
click at [947, 254] on td "Configure Widget" at bounding box center [893, 236] width 228 height 75
click at [869, 240] on button "Configure Widget" at bounding box center [853, 237] width 131 height 26
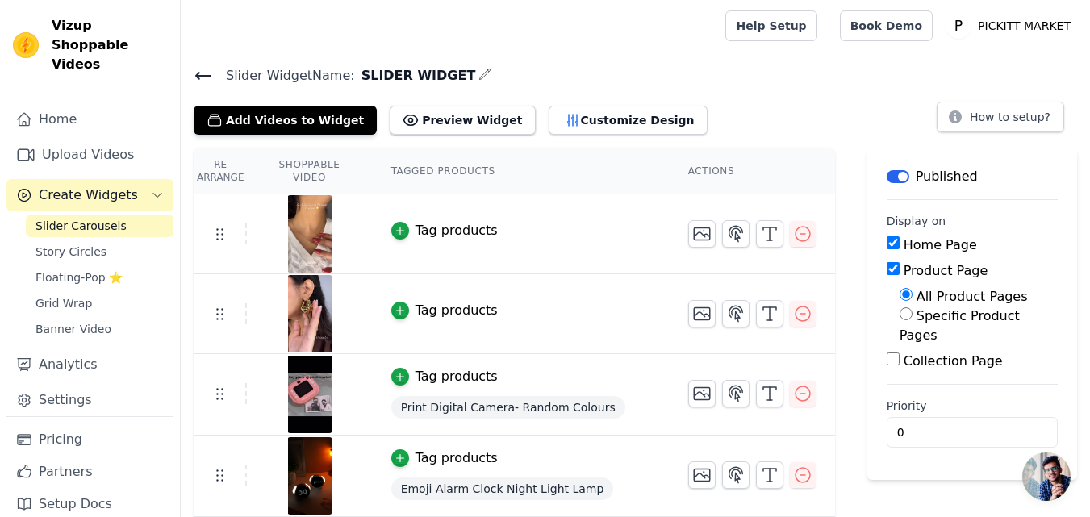
click at [107, 218] on span "Slider Carousels" at bounding box center [81, 226] width 91 height 16
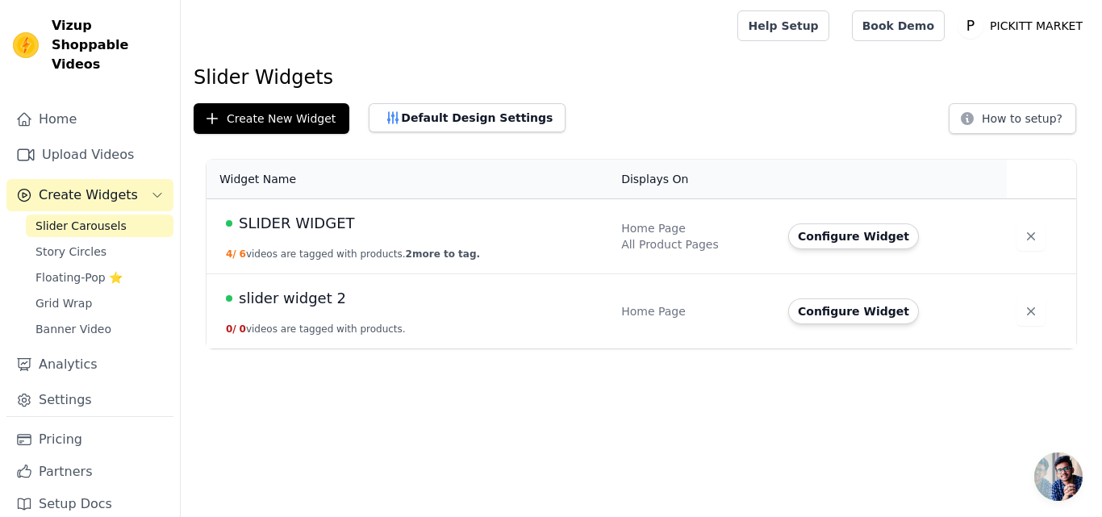
click at [818, 316] on button "Configure Widget" at bounding box center [853, 312] width 131 height 26
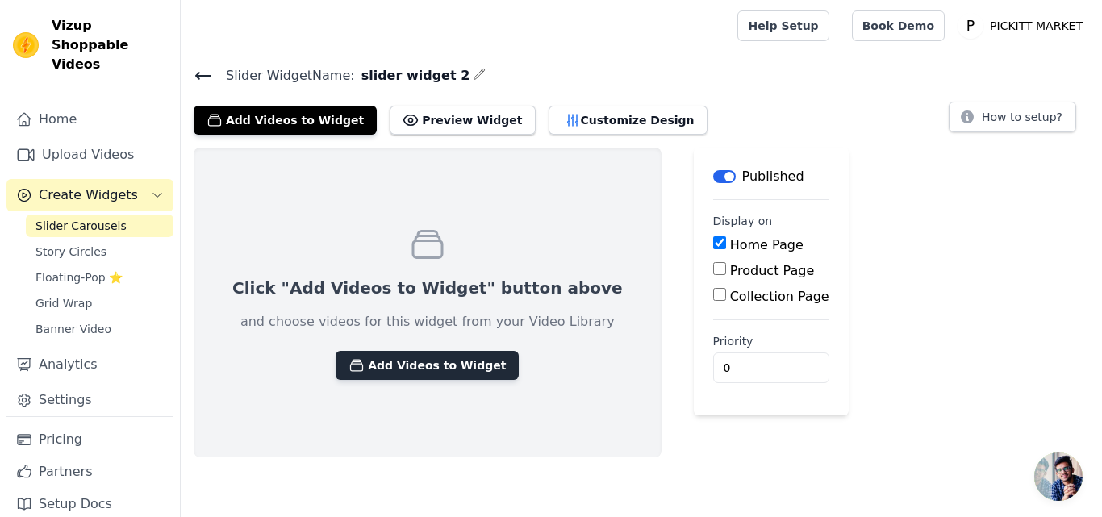
click at [428, 364] on button "Add Videos to Widget" at bounding box center [427, 365] width 183 height 29
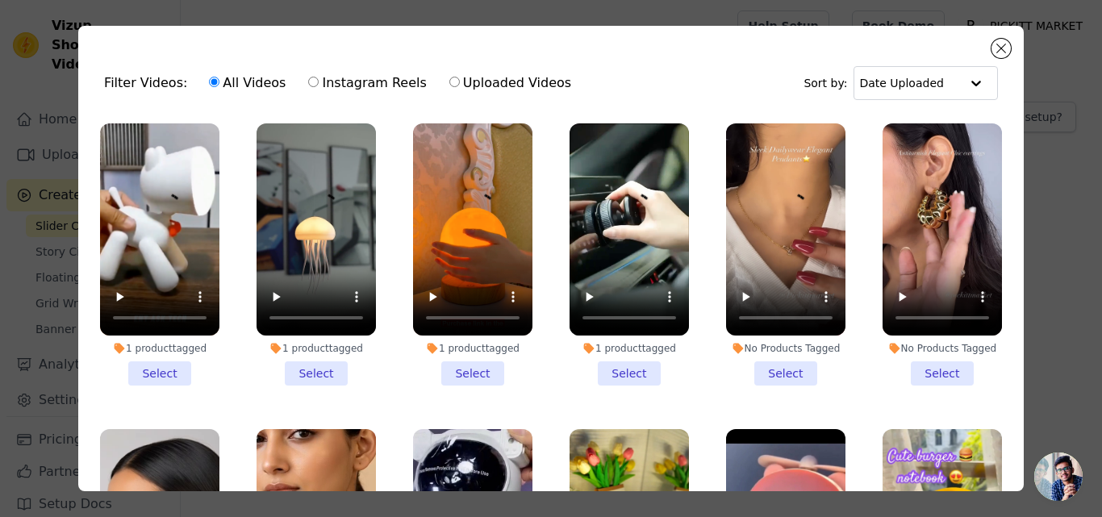
click at [182, 361] on li "1 product tagged Select" at bounding box center [159, 254] width 119 height 262
click at [0, 0] on input "1 product tagged Select" at bounding box center [0, 0] width 0 height 0
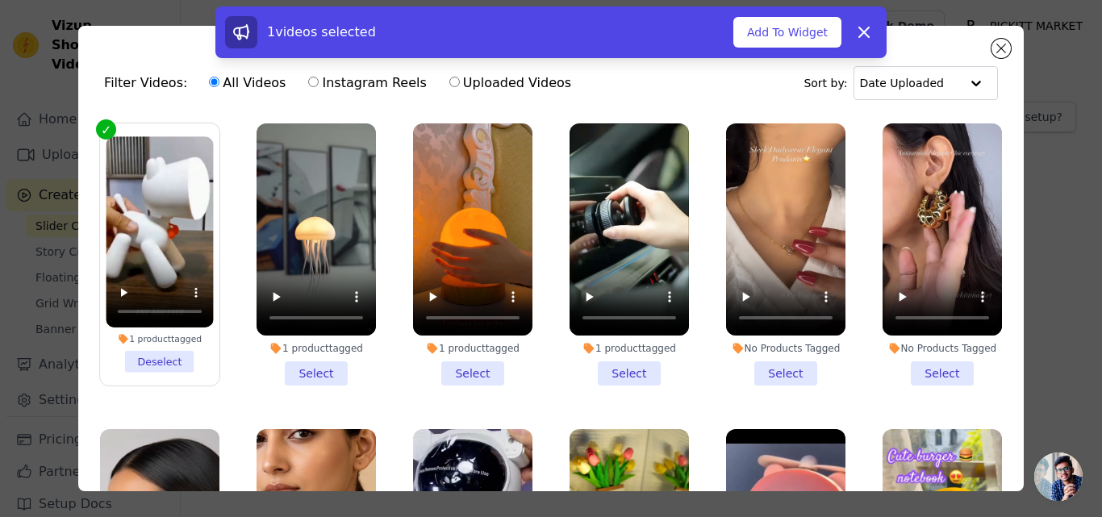
click at [330, 359] on li "1 product tagged Select" at bounding box center [316, 254] width 119 height 262
click at [0, 0] on input "1 product tagged Select" at bounding box center [0, 0] width 0 height 0
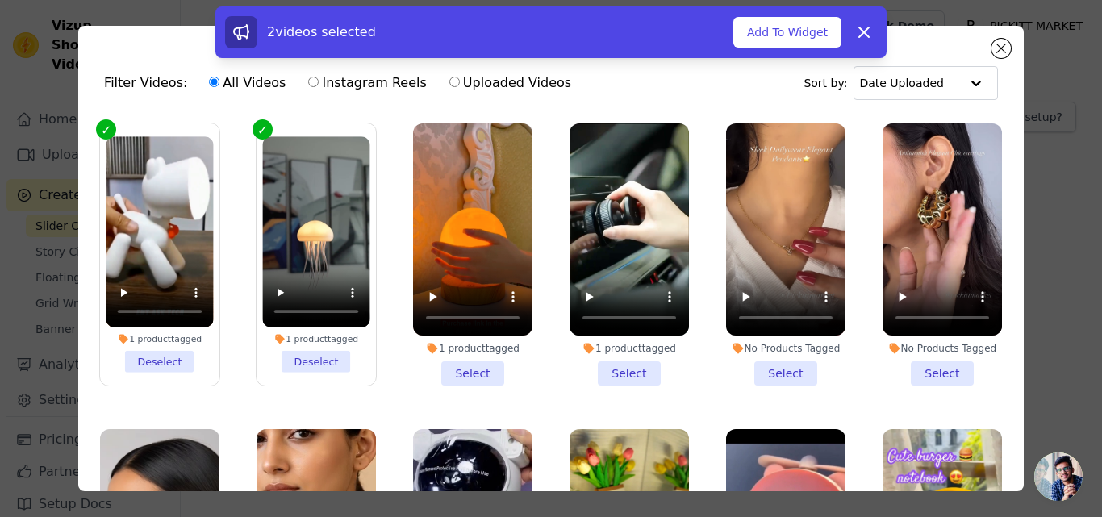
click at [486, 365] on li "1 product tagged Select" at bounding box center [472, 254] width 119 height 262
click at [0, 0] on input "1 product tagged Select" at bounding box center [0, 0] width 0 height 0
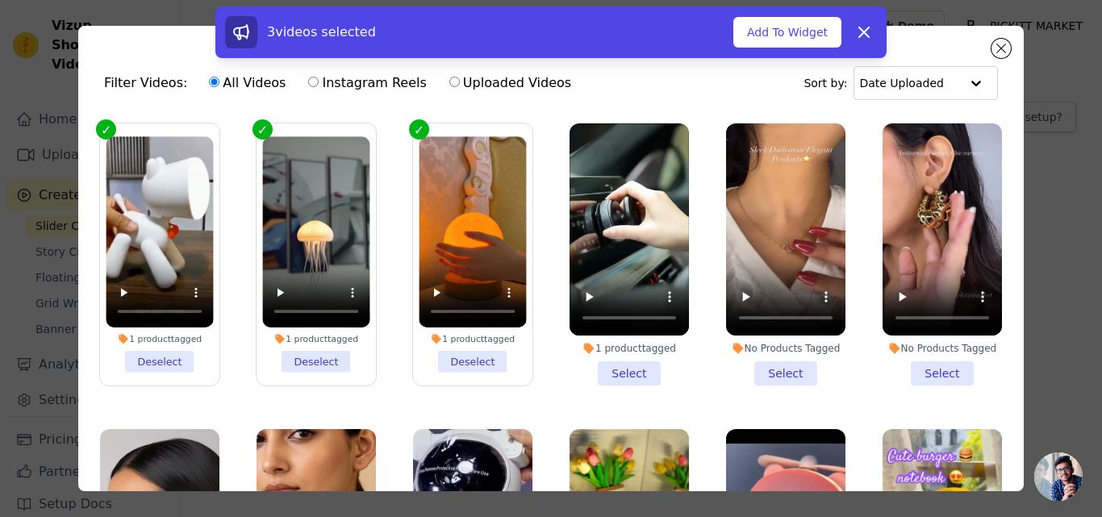
click at [608, 366] on li "1 product tagged Select" at bounding box center [629, 254] width 119 height 262
click at [0, 0] on input "1 product tagged Select" at bounding box center [0, 0] width 0 height 0
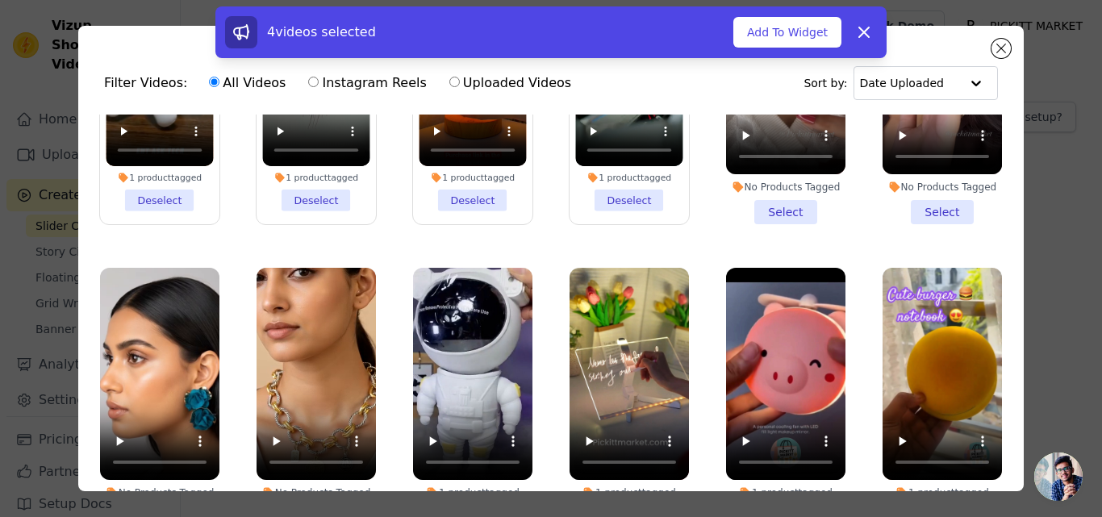
scroll to position [323, 0]
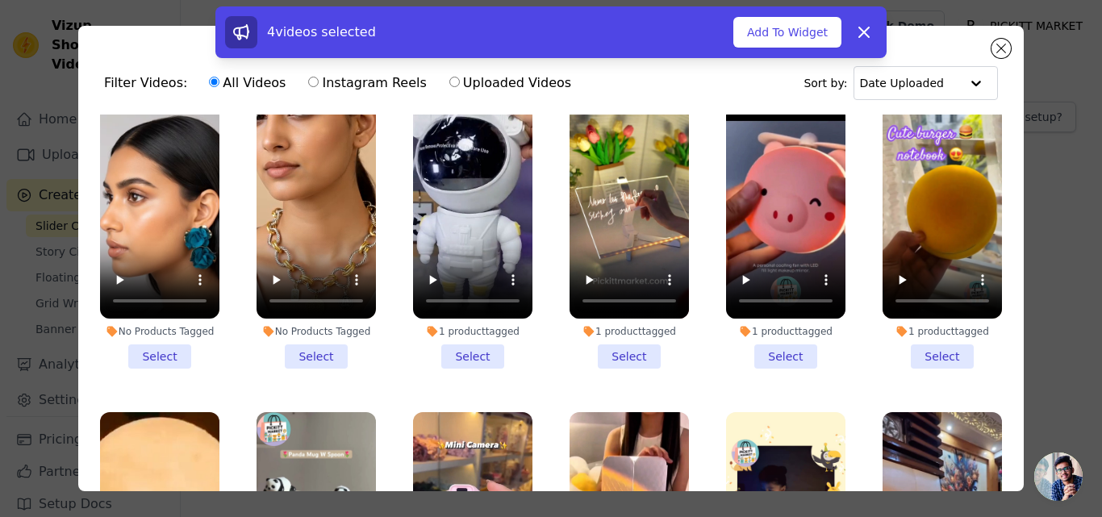
click at [616, 343] on li "1 product tagged Select" at bounding box center [629, 238] width 119 height 262
click at [0, 0] on input "1 product tagged Select" at bounding box center [0, 0] width 0 height 0
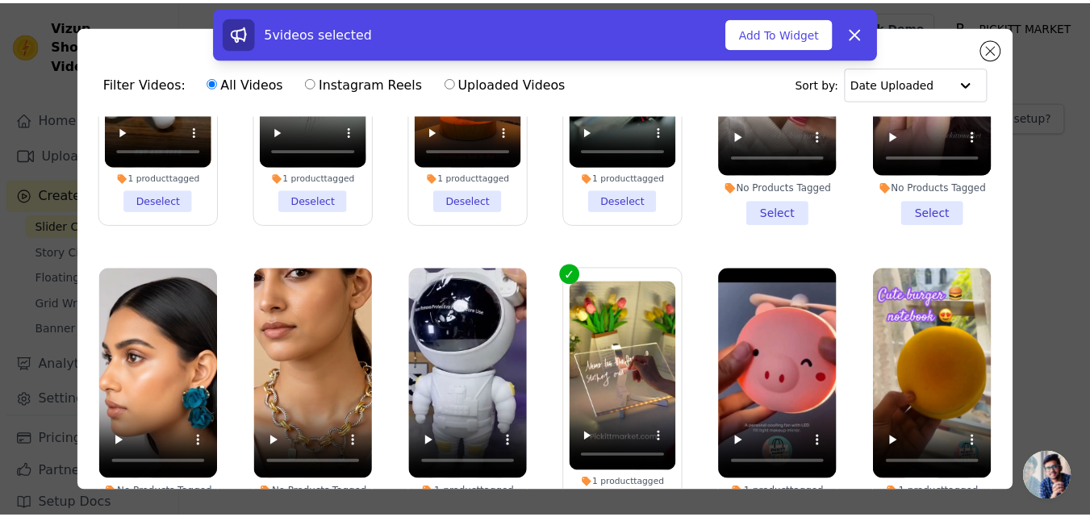
scroll to position [0, 0]
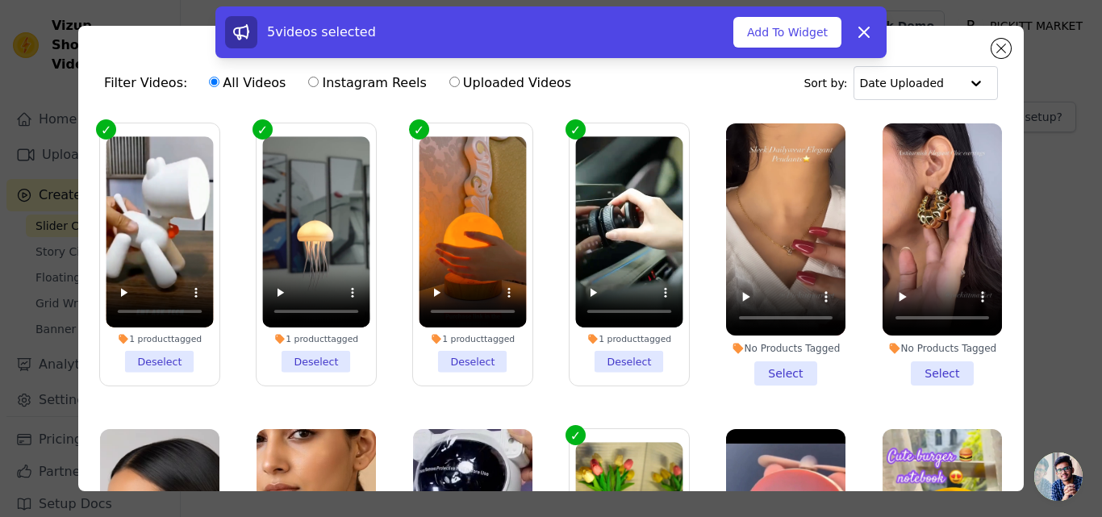
click at [776, 8] on div "5 videos selected Add To Widget Dismiss" at bounding box center [550, 32] width 671 height 52
click at [776, 30] on button "Add To Widget" at bounding box center [787, 32] width 108 height 31
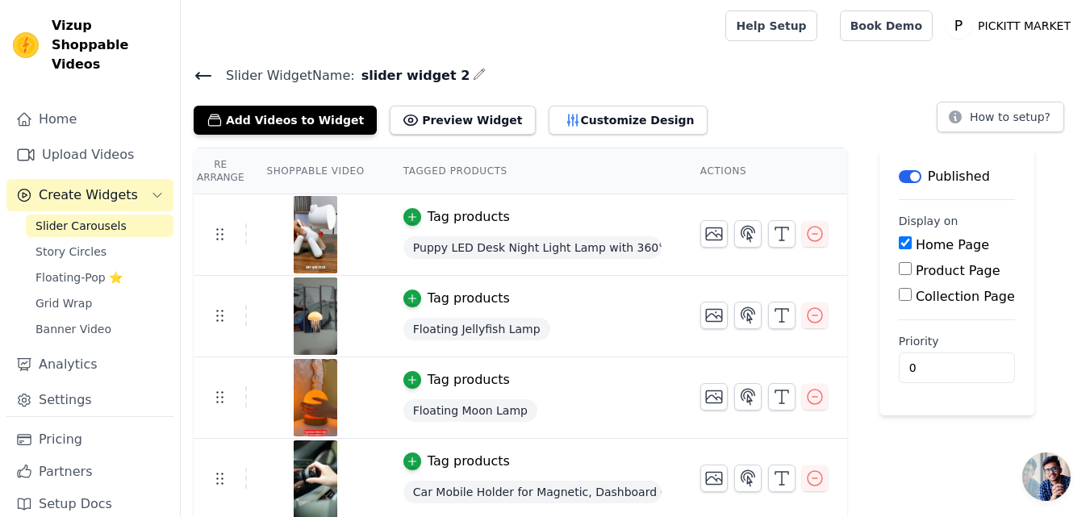
click at [900, 270] on input "Product Page" at bounding box center [905, 268] width 13 height 13
checkbox input "true"
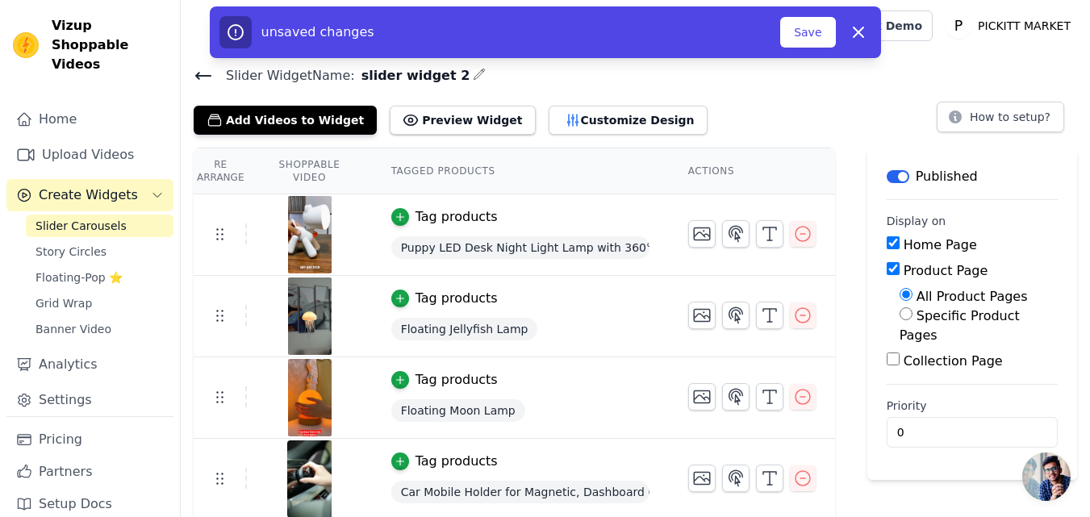
click at [1006, 317] on label "Specific Product Pages" at bounding box center [960, 325] width 120 height 35
click at [913, 317] on input "Specific Product Pages" at bounding box center [906, 313] width 13 height 13
radio input "true"
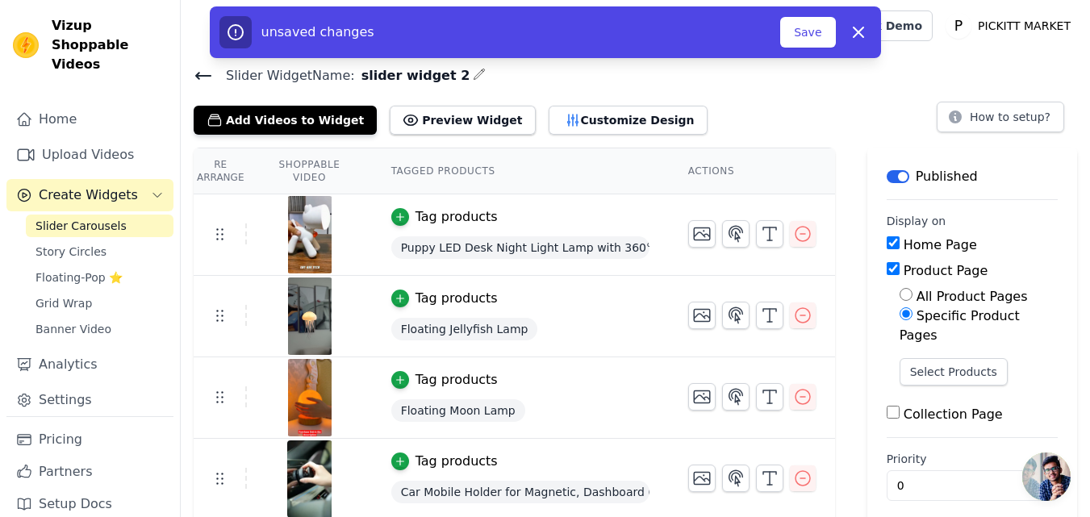
click at [993, 321] on label "Specific Product Pages" at bounding box center [960, 325] width 120 height 35
click at [913, 320] on input "Specific Product Pages" at bounding box center [906, 313] width 13 height 13
click at [896, 277] on div "Product Page" at bounding box center [972, 270] width 171 height 19
click at [896, 265] on input "Product Page" at bounding box center [893, 268] width 13 height 13
checkbox input "false"
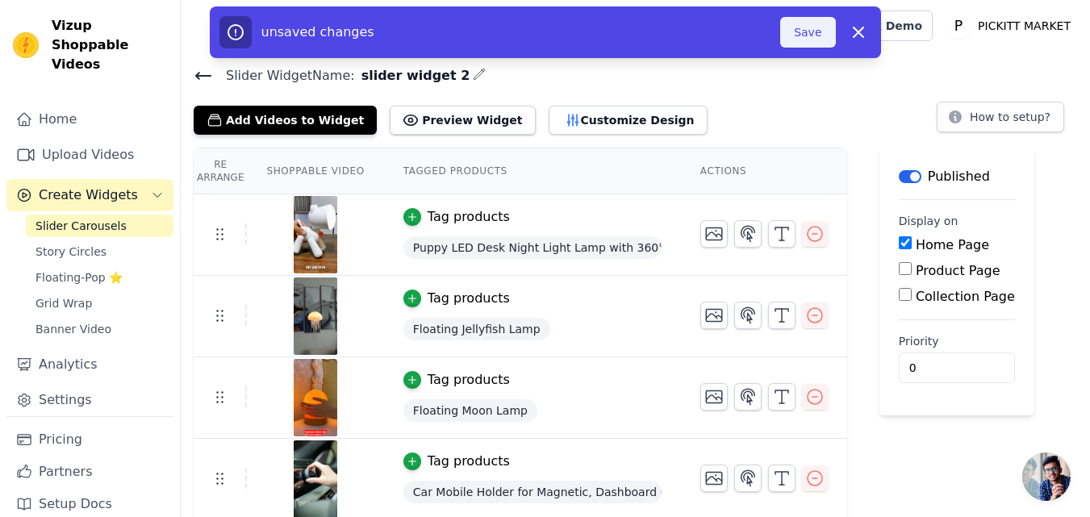
click at [821, 36] on button "Save" at bounding box center [807, 32] width 55 height 31
click at [796, 27] on button "Save" at bounding box center [807, 32] width 55 height 31
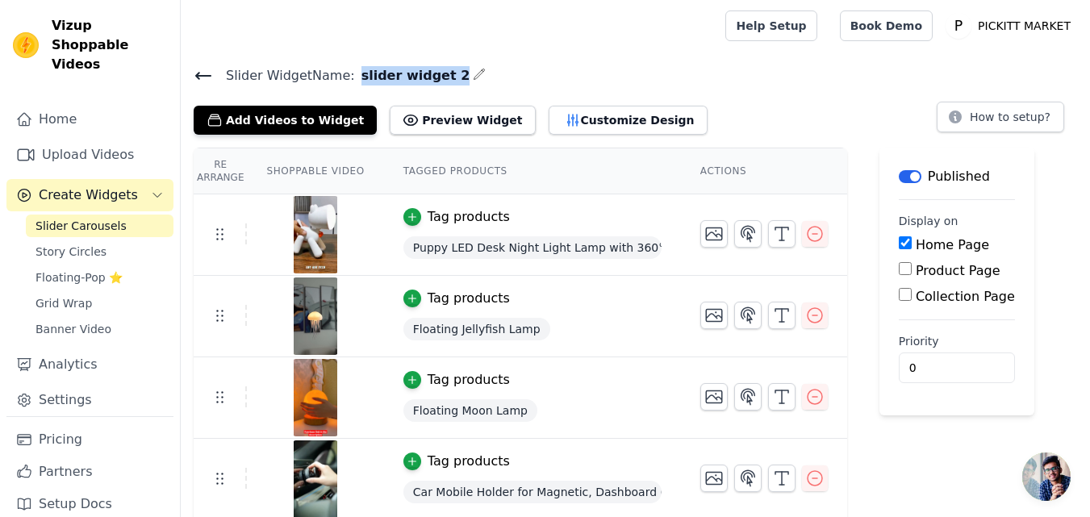
drag, startPoint x: 349, startPoint y: 70, endPoint x: 433, endPoint y: 82, distance: 85.6
click at [433, 82] on span "slider widget 2" at bounding box center [412, 75] width 115 height 19
copy span "slider widget 2"
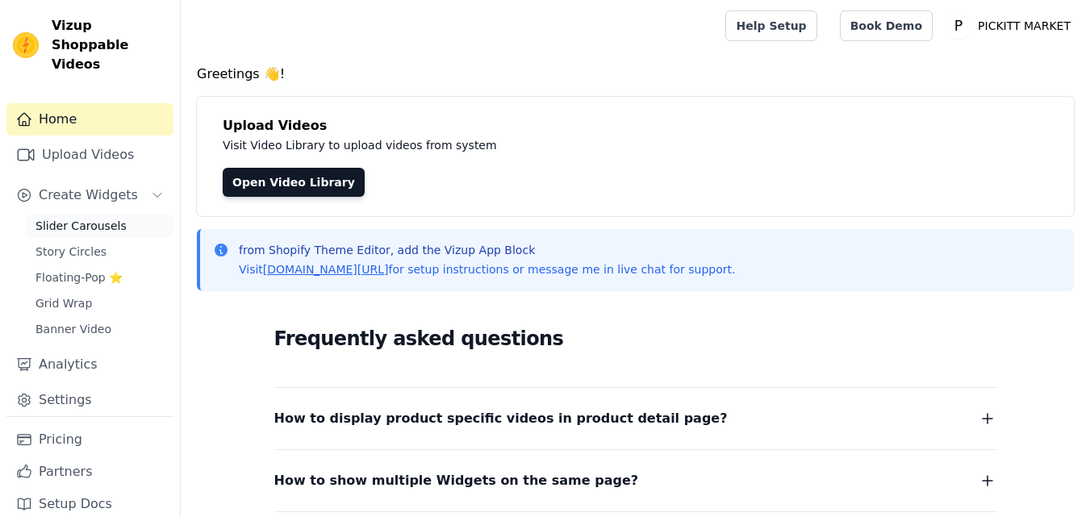
click at [106, 218] on span "Slider Carousels" at bounding box center [81, 226] width 91 height 16
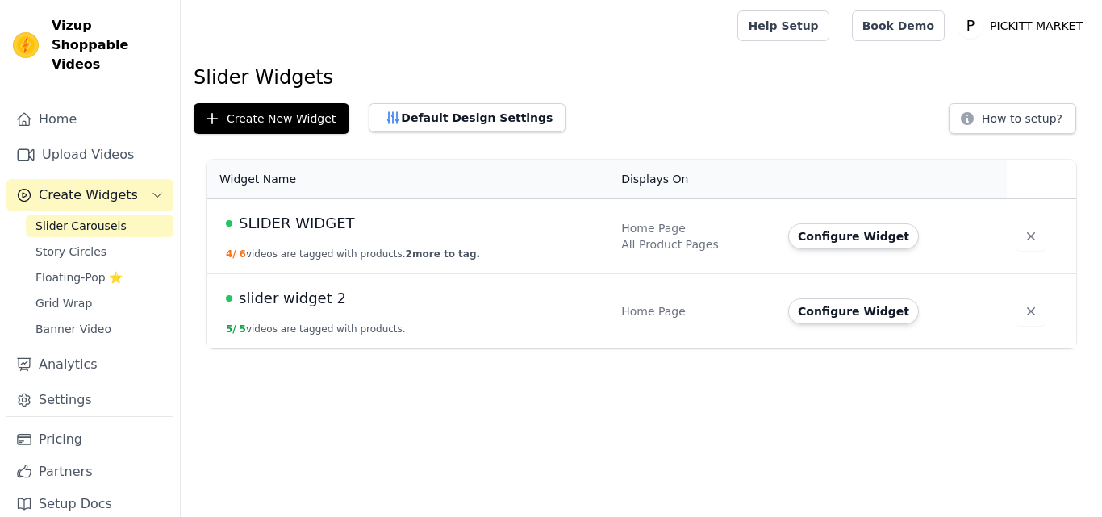
click at [345, 305] on div "slider widget 2" at bounding box center [414, 298] width 376 height 23
click at [988, 330] on td "Configure Widget" at bounding box center [893, 311] width 228 height 75
